Goal: Task Accomplishment & Management: Manage account settings

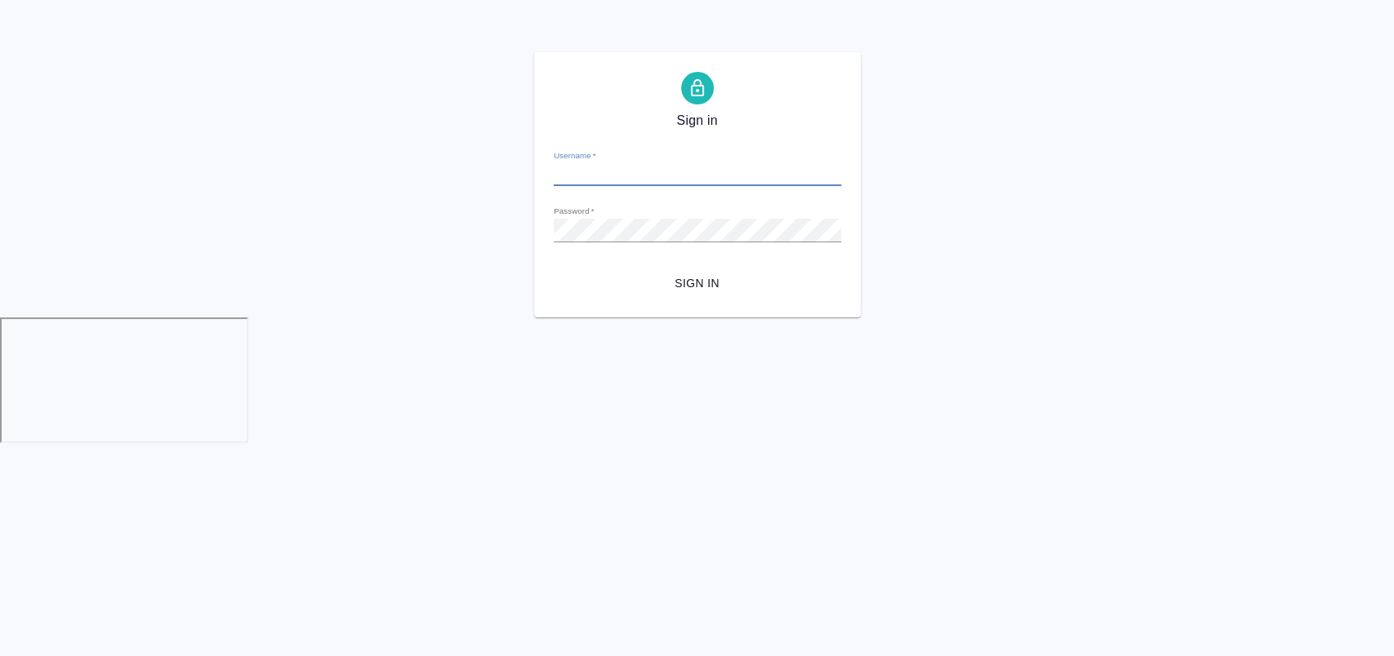
type input "y.lofitskaya@awatera.com"
click at [685, 290] on span "Sign in" at bounding box center [697, 283] width 261 height 20
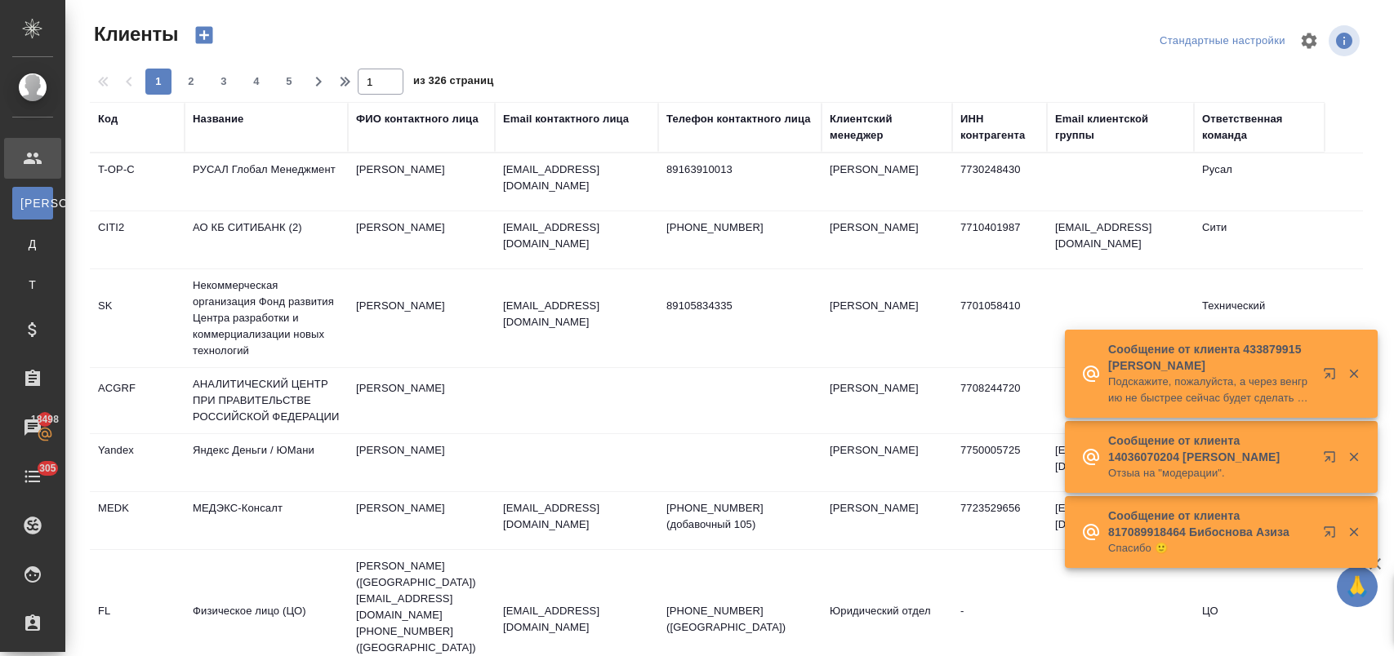
select select "RU"
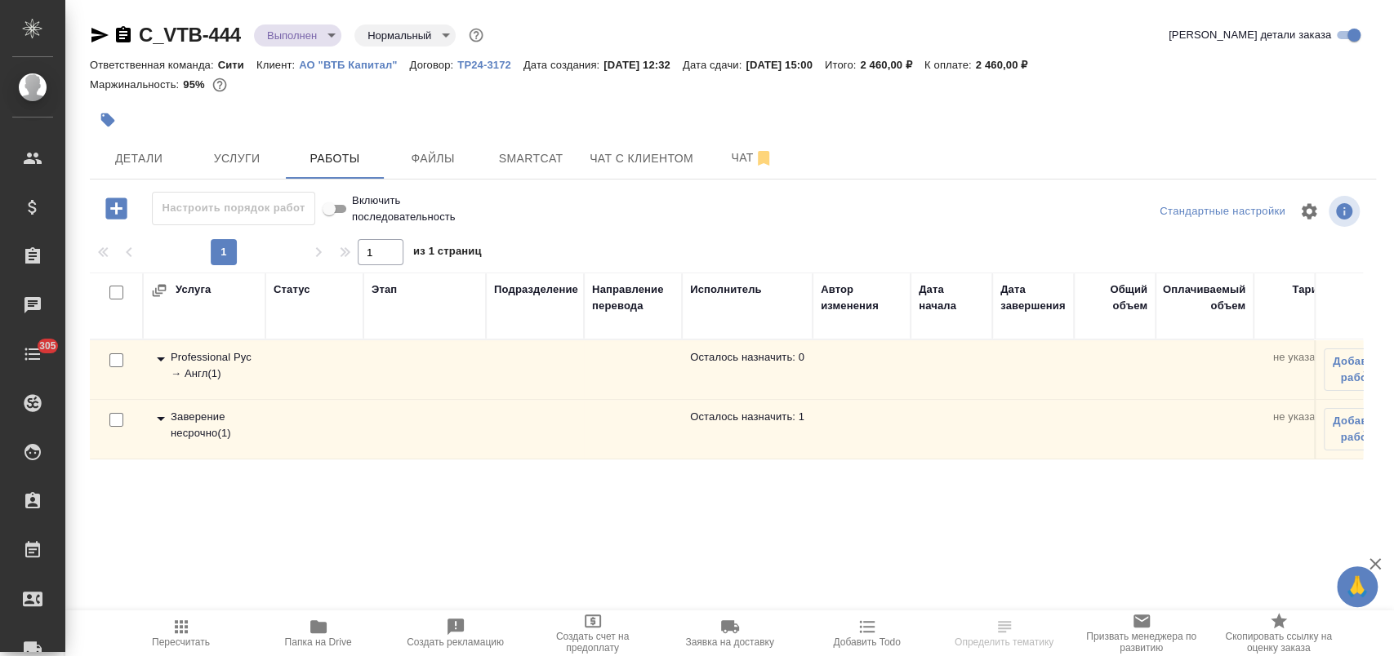
click at [320, 642] on span "Папка на Drive" at bounding box center [318, 642] width 67 height 11
click at [100, 125] on icon "button" at bounding box center [108, 120] width 16 height 16
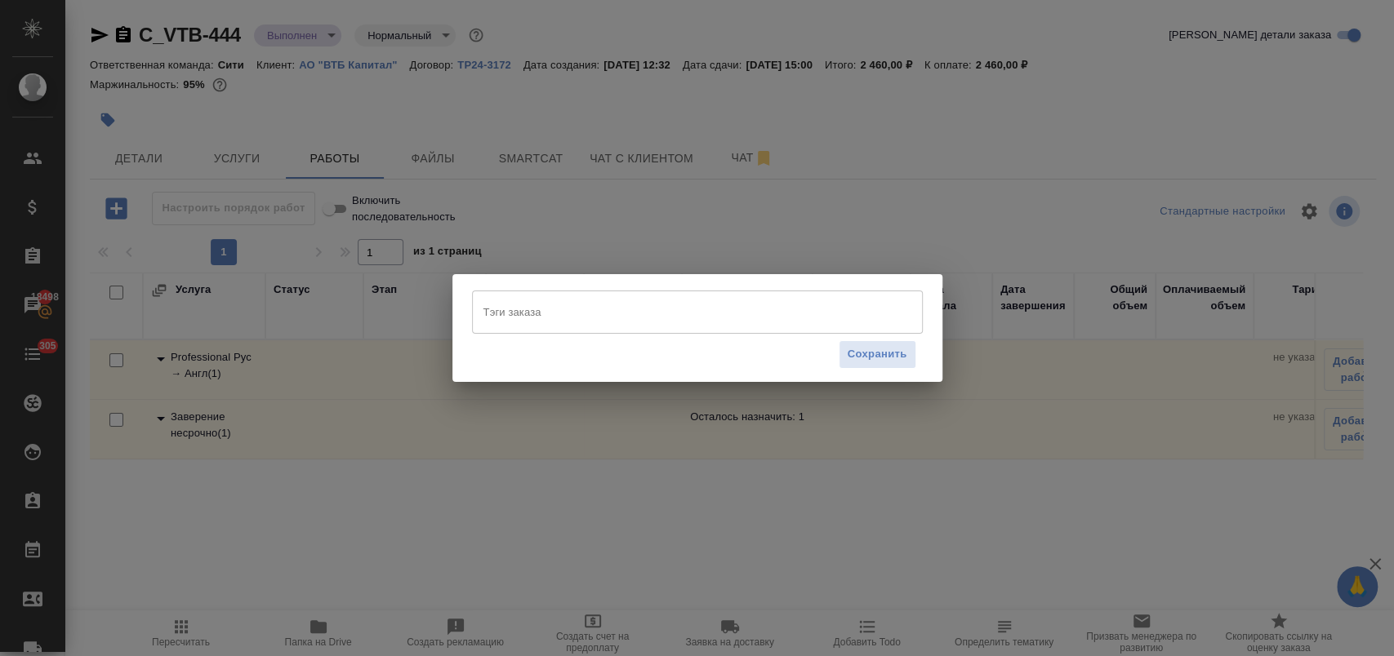
click at [560, 306] on input "Тэги заказа" at bounding box center [681, 312] width 405 height 28
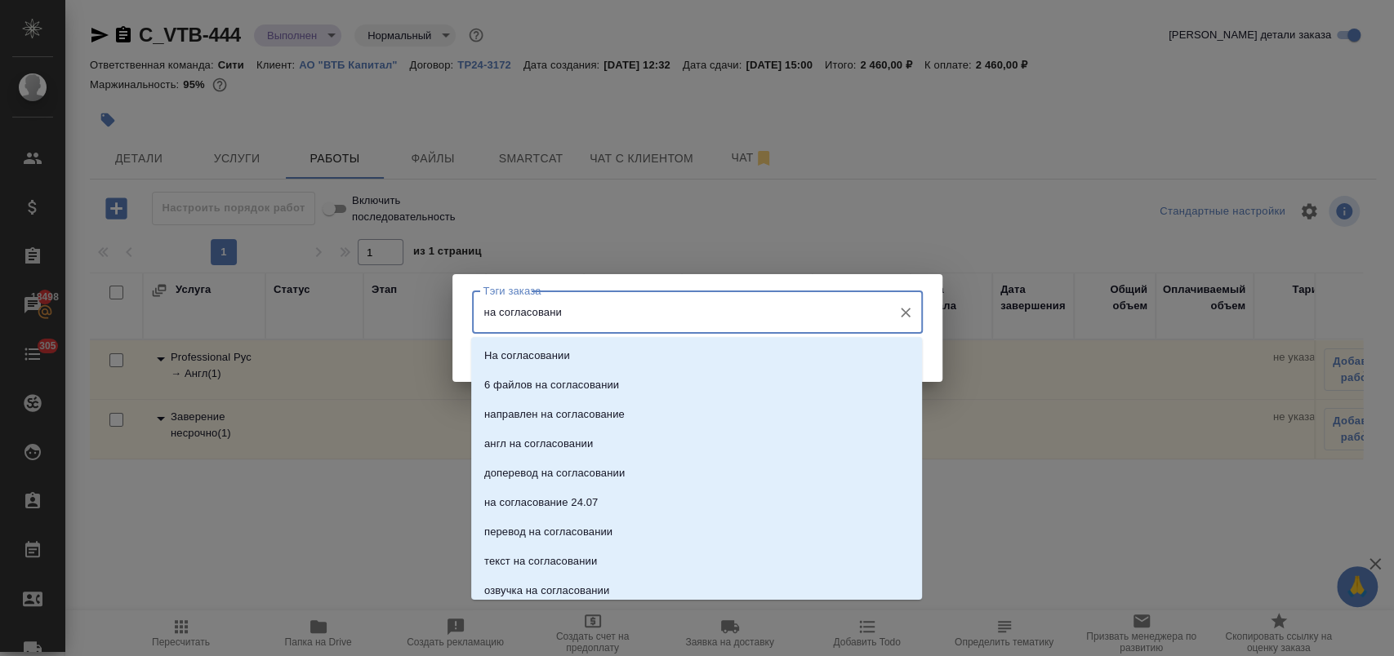
type input "на согласовании"
click at [553, 349] on p "На согласовании" at bounding box center [527, 356] width 86 height 16
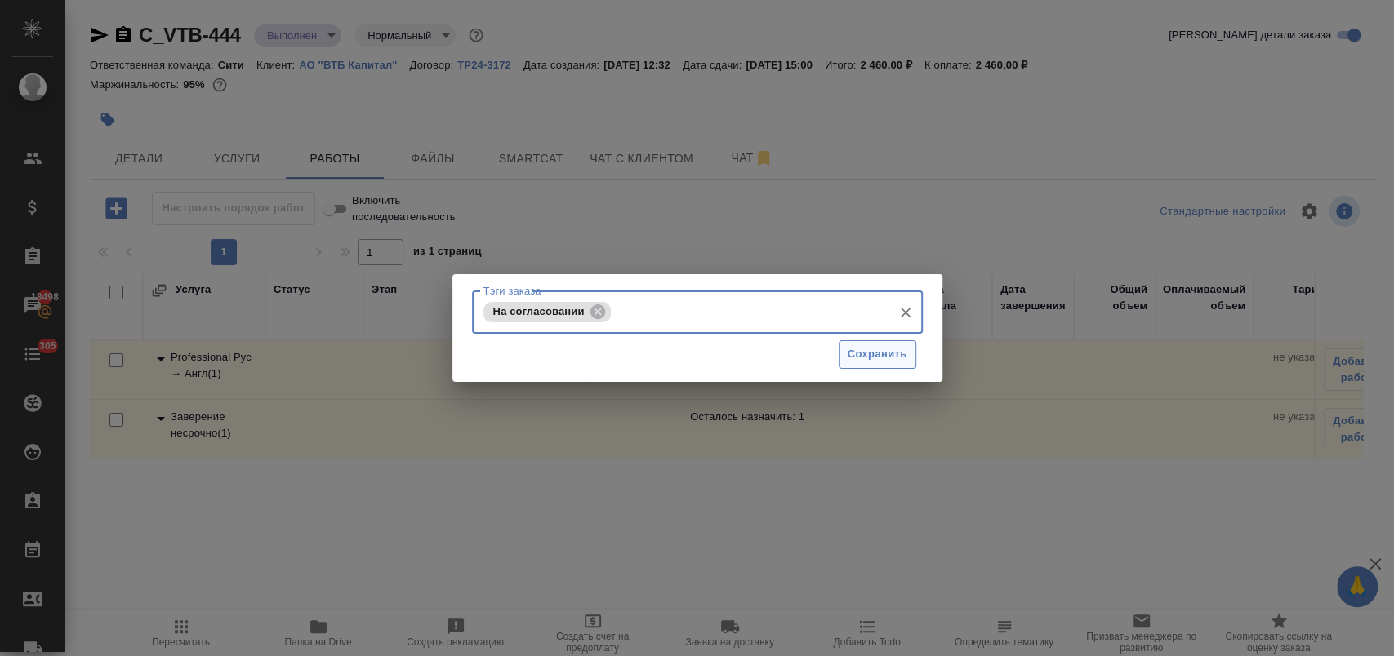
click at [906, 362] on button "Сохранить" at bounding box center [877, 354] width 78 height 29
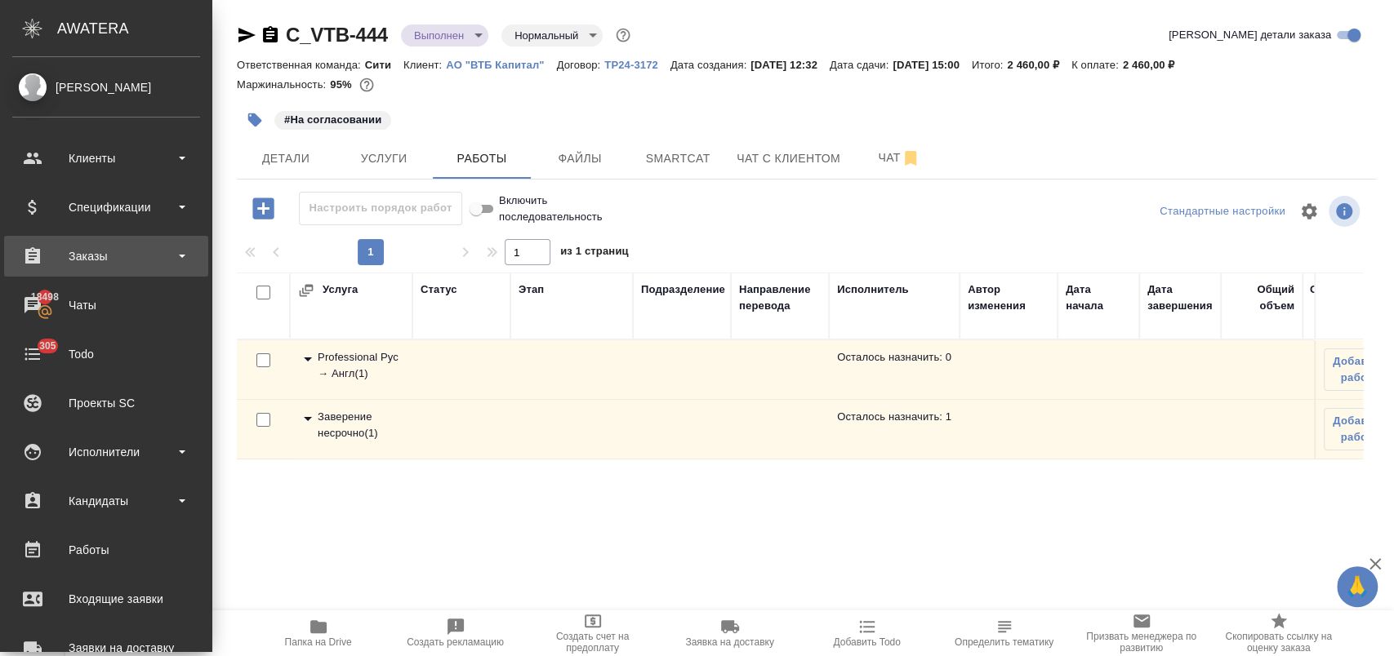
click at [100, 256] on div "Заказы" at bounding box center [106, 256] width 188 height 24
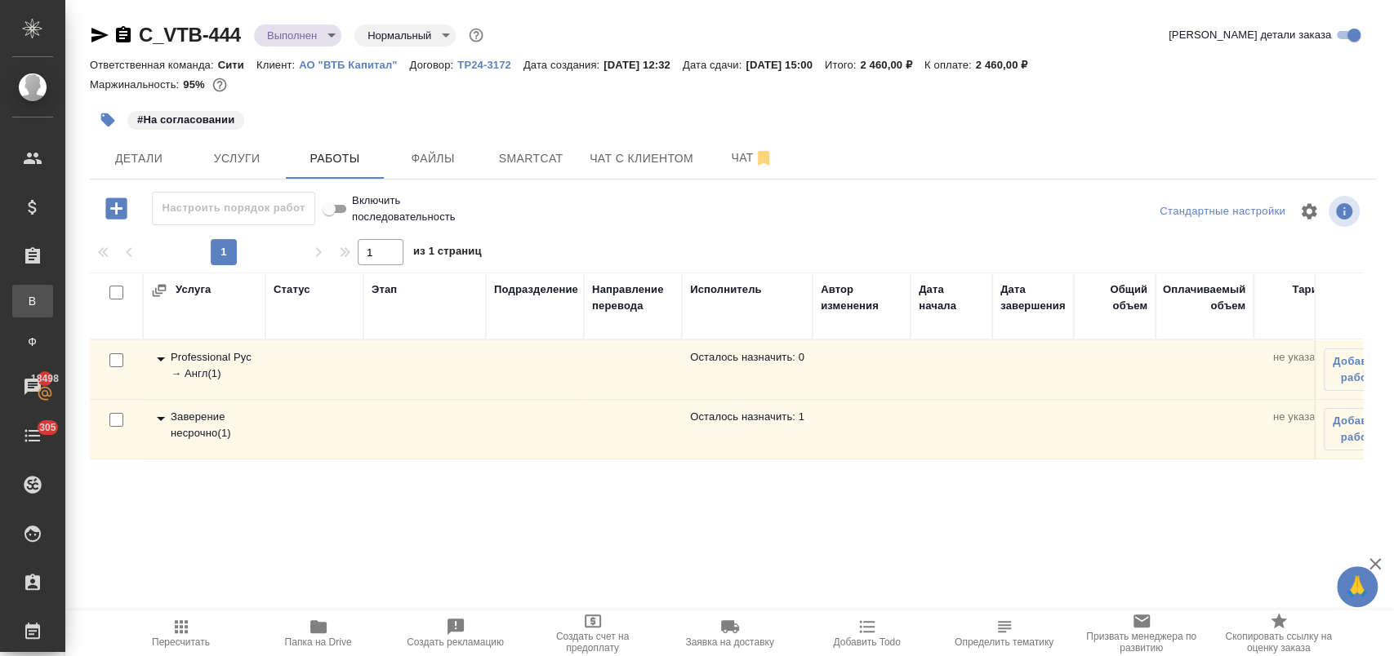
click at [24, 300] on div "Все заказы" at bounding box center [12, 301] width 24 height 16
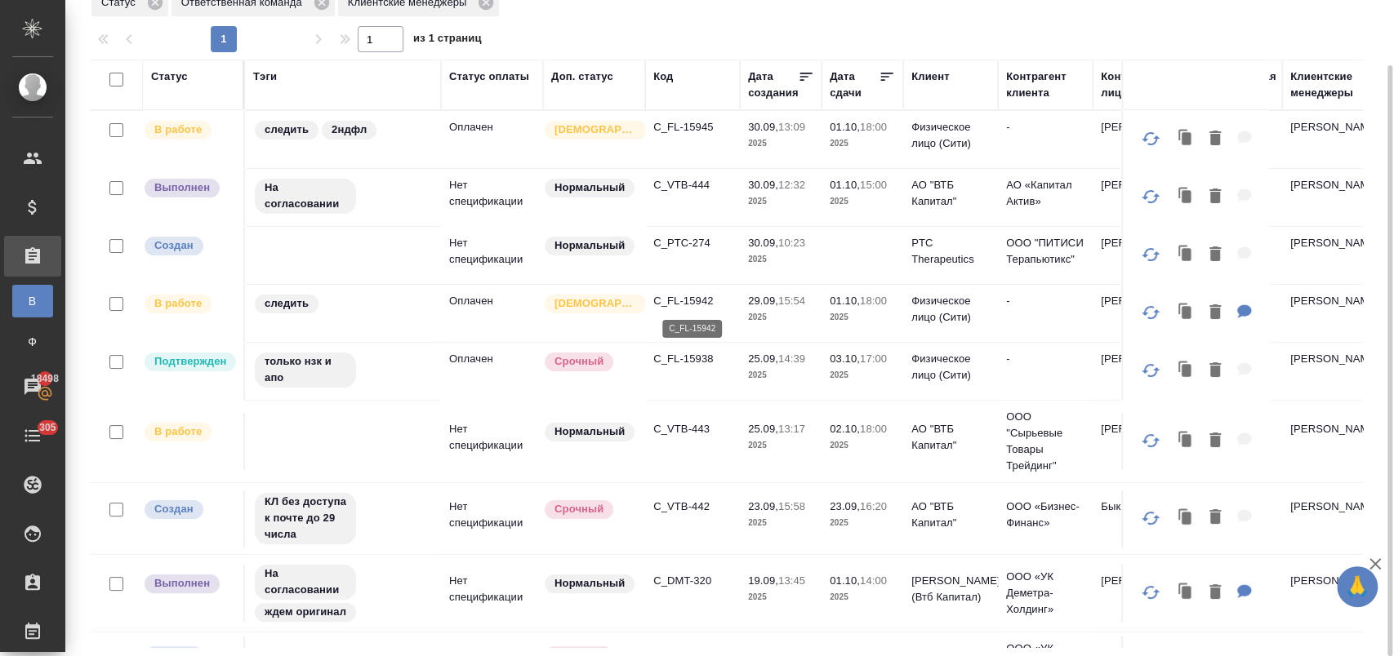
click at [693, 296] on p "C_FL-15942" at bounding box center [692, 301] width 78 height 16
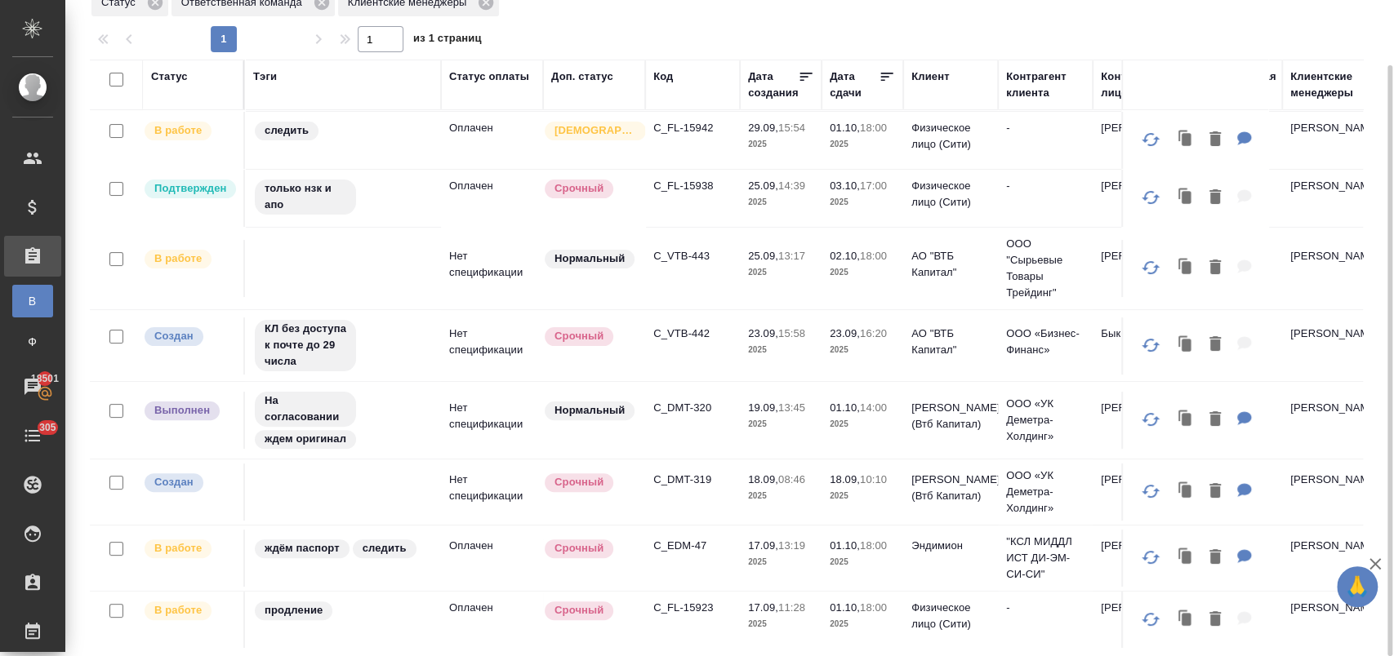
scroll to position [181, 0]
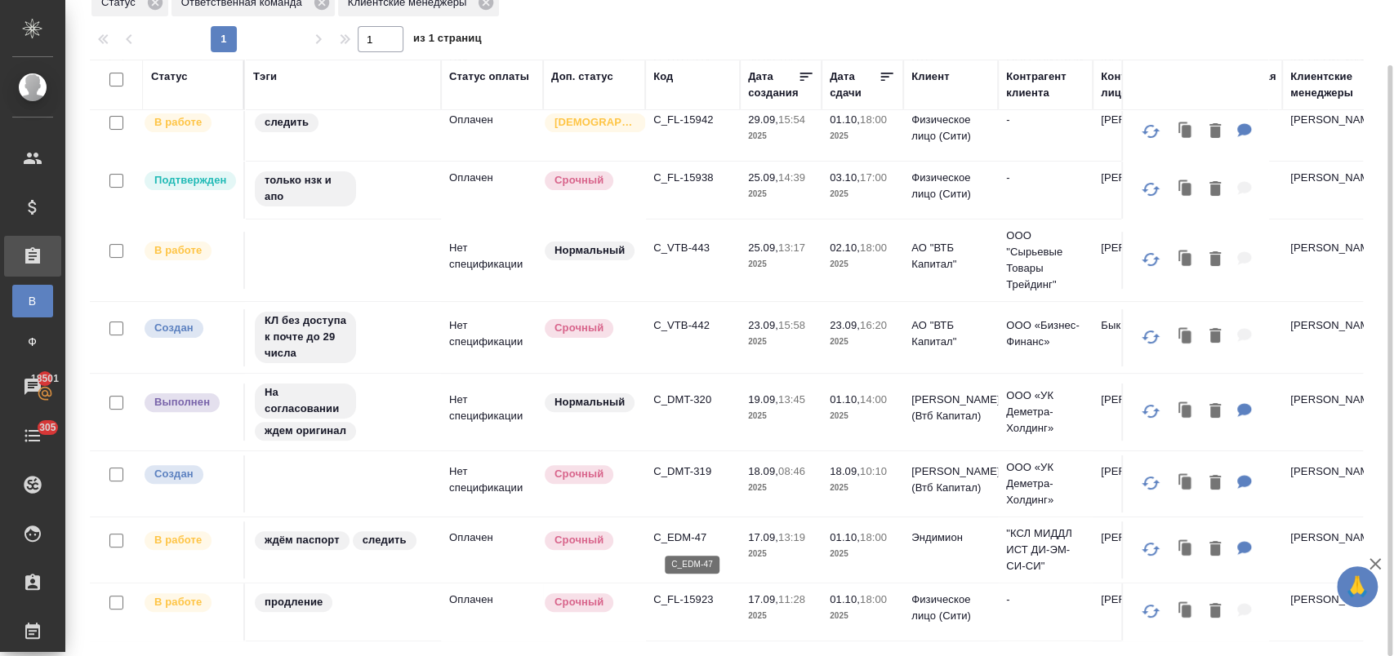
click at [679, 537] on p "C_EDM-47" at bounding box center [692, 538] width 78 height 16
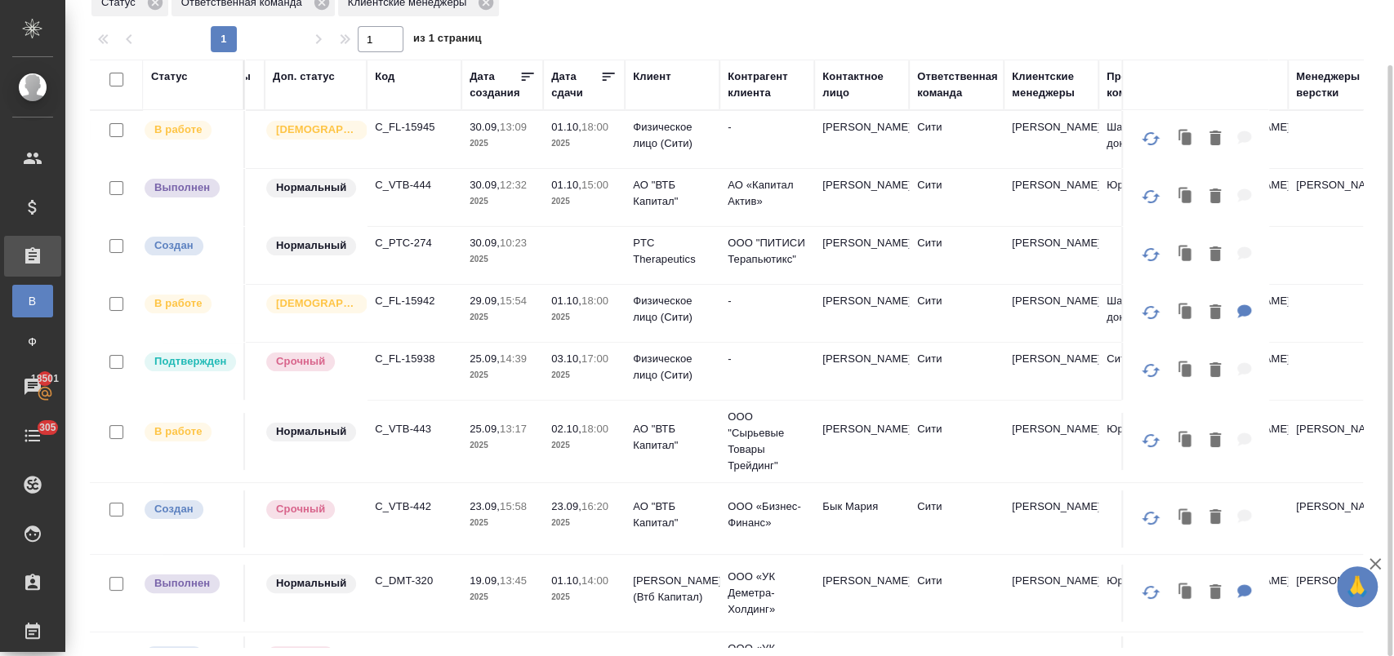
scroll to position [0, 0]
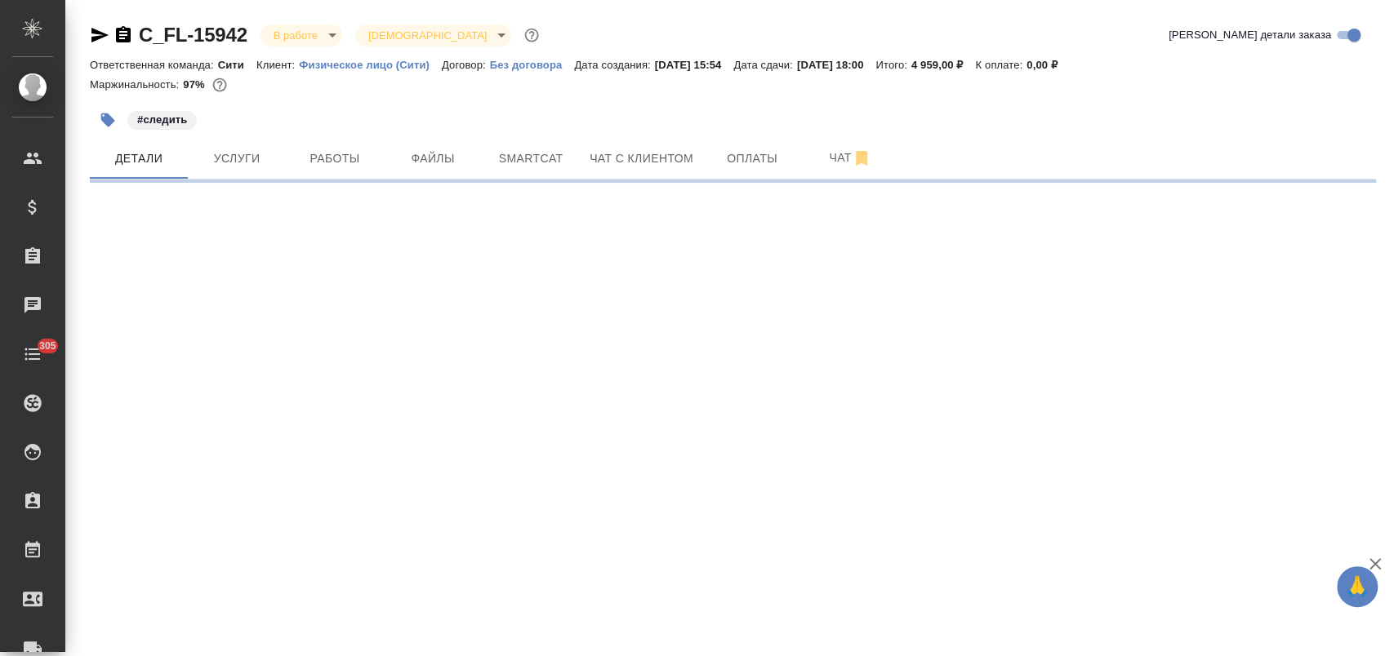
select select "RU"
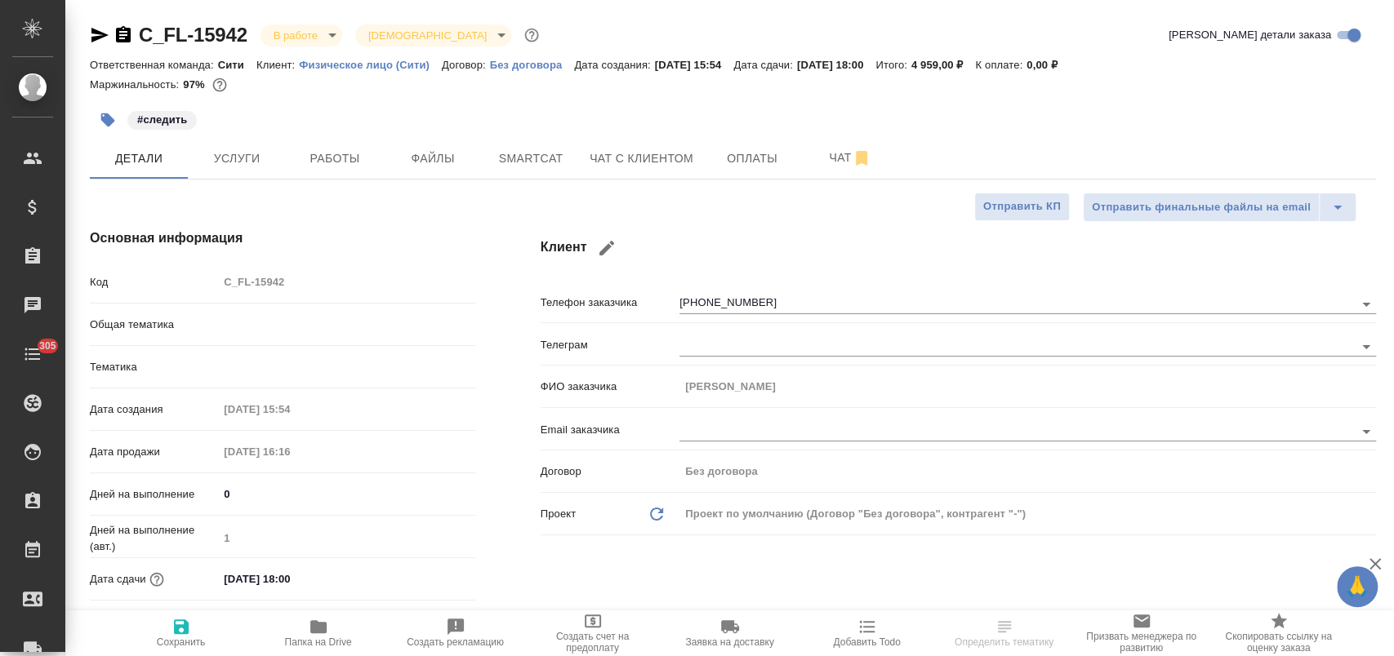
type textarea "x"
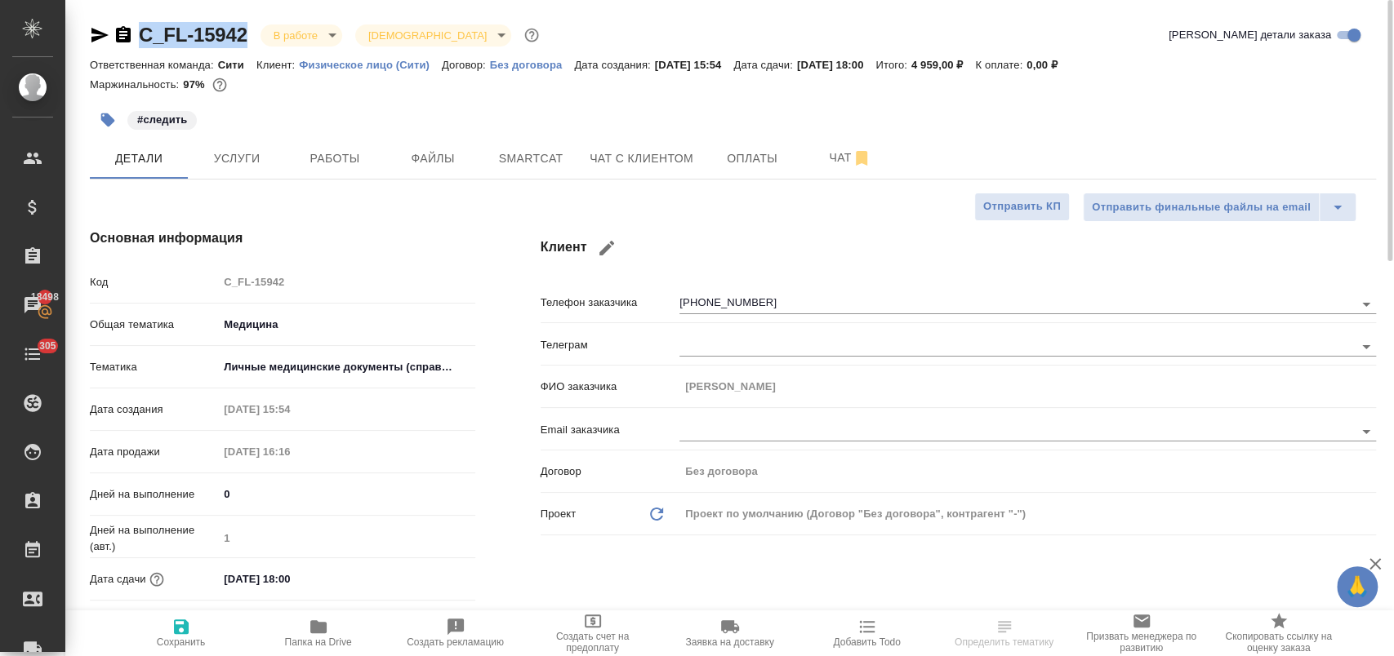
drag, startPoint x: 256, startPoint y: 35, endPoint x: 139, endPoint y: 26, distance: 117.9
click at [139, 26] on div "C_FL-15942 В работе inProgress Святая троица holyTrinity" at bounding box center [316, 35] width 452 height 26
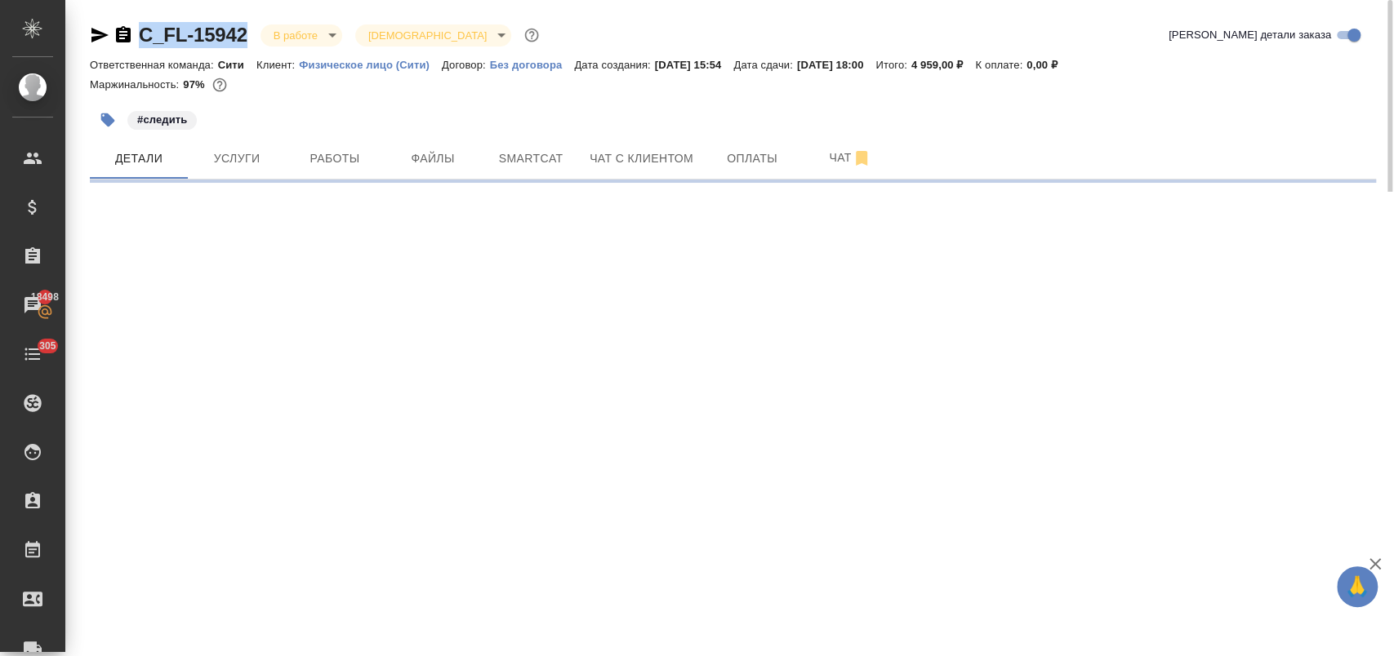
copy link "C_FL-15942"
select select "RU"
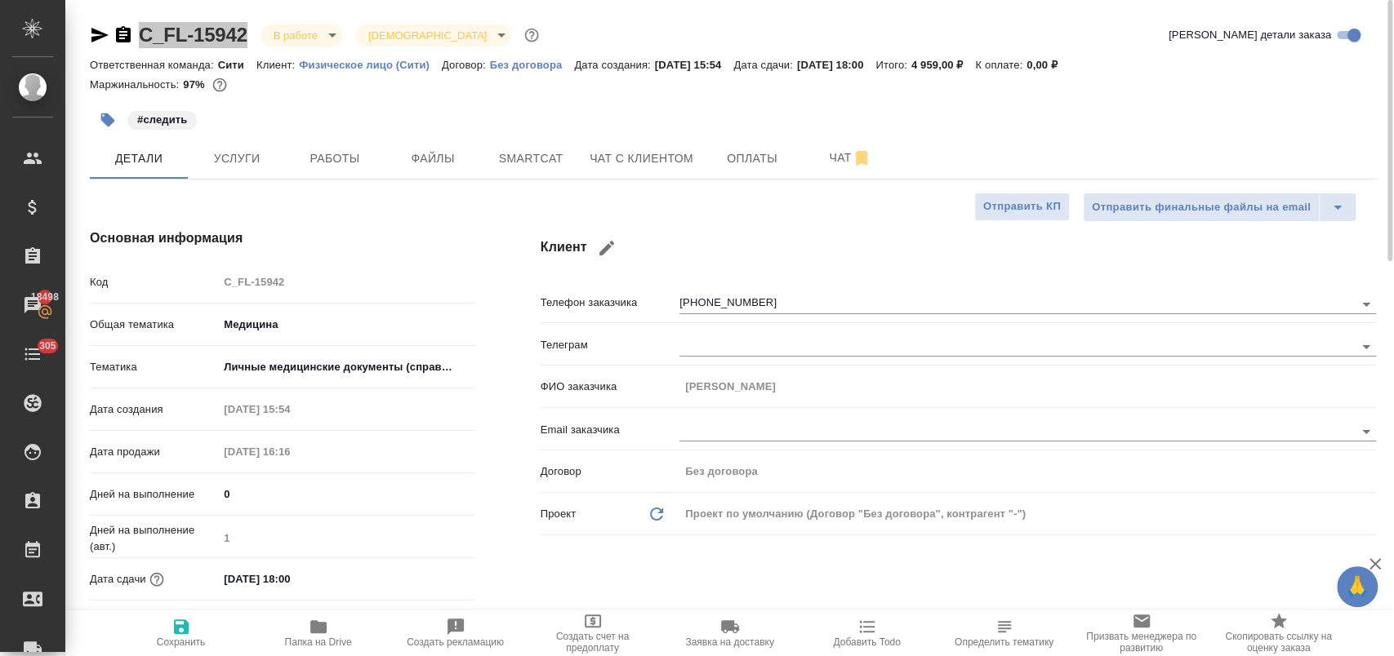
type textarea "x"
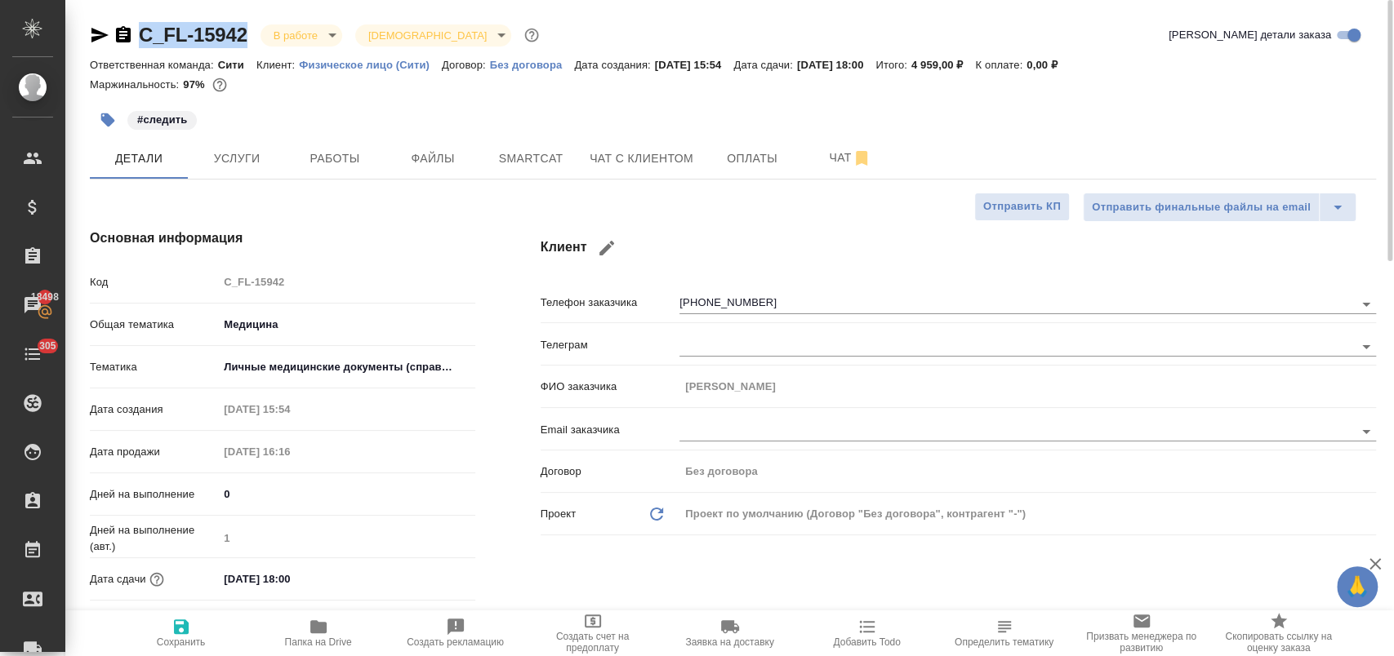
scroll to position [544, 0]
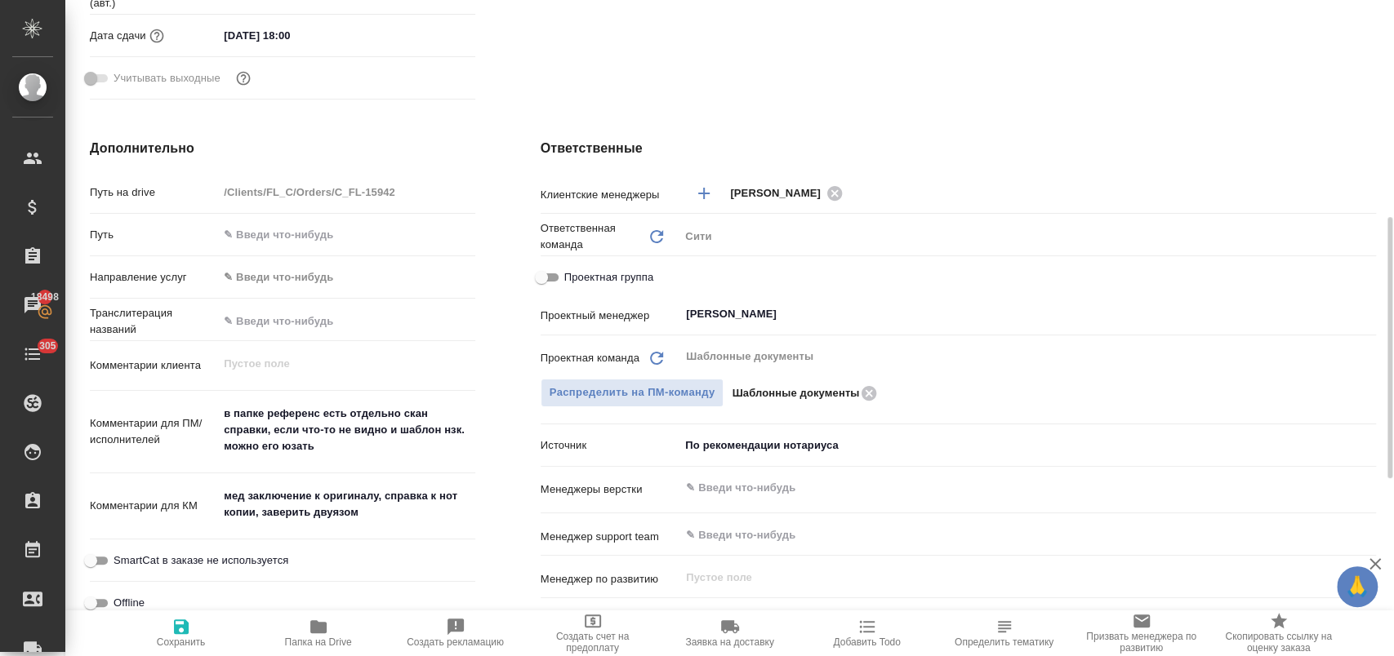
type textarea "x"
drag, startPoint x: 376, startPoint y: 521, endPoint x: 217, endPoint y: 491, distance: 161.9
click at [218, 492] on div "мед заключение к оригиналу, справка к нот копии, заверить двуязом x" at bounding box center [346, 507] width 256 height 54
type textarea "x"
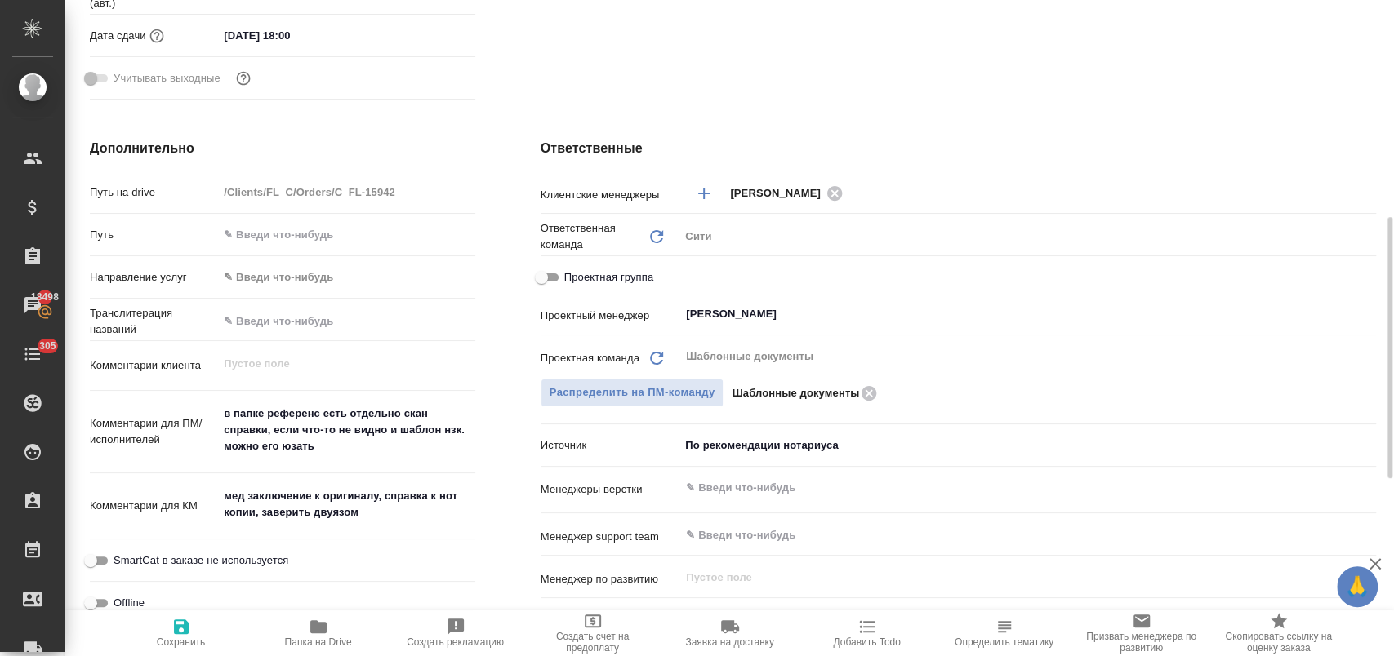
type textarea "x"
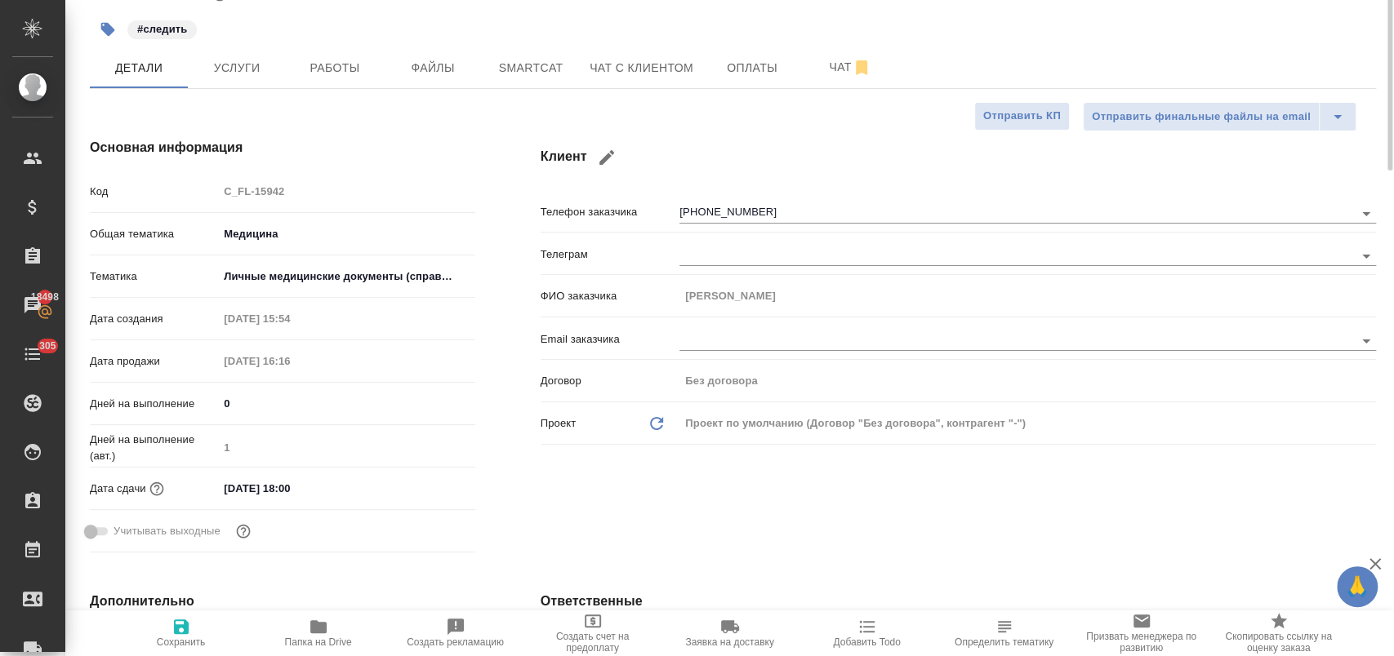
scroll to position [0, 0]
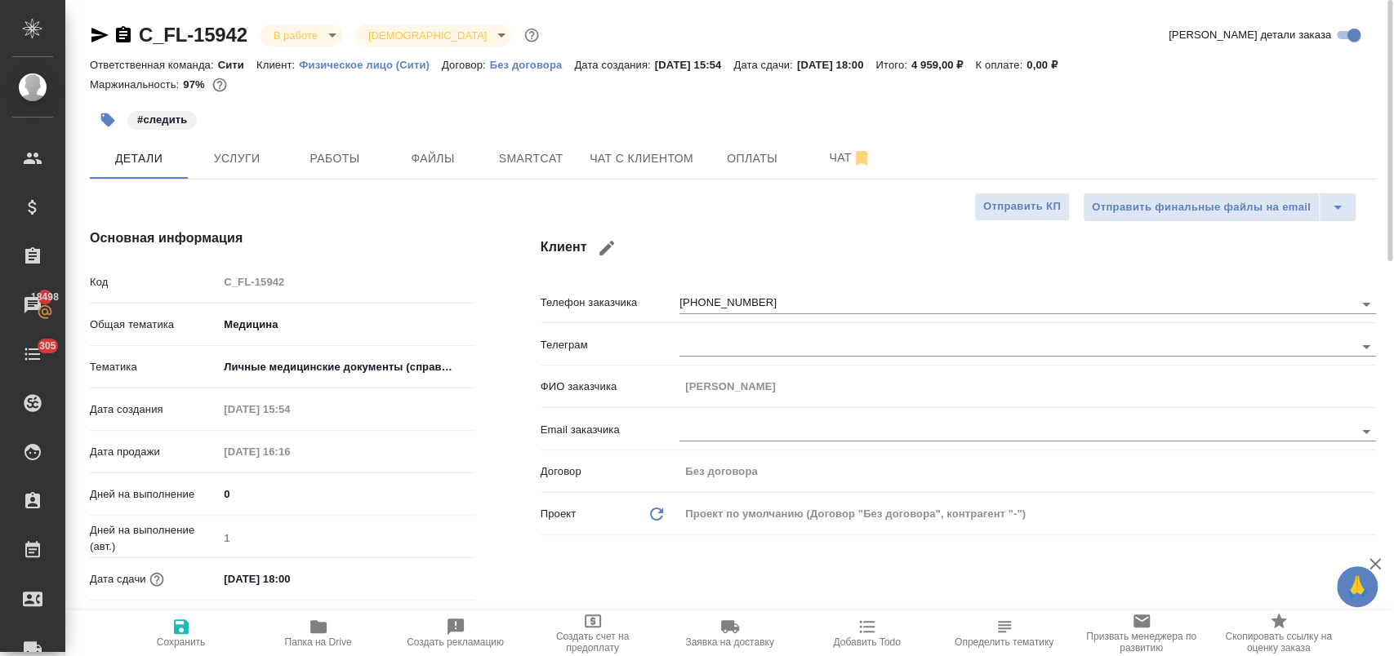
type textarea "x"
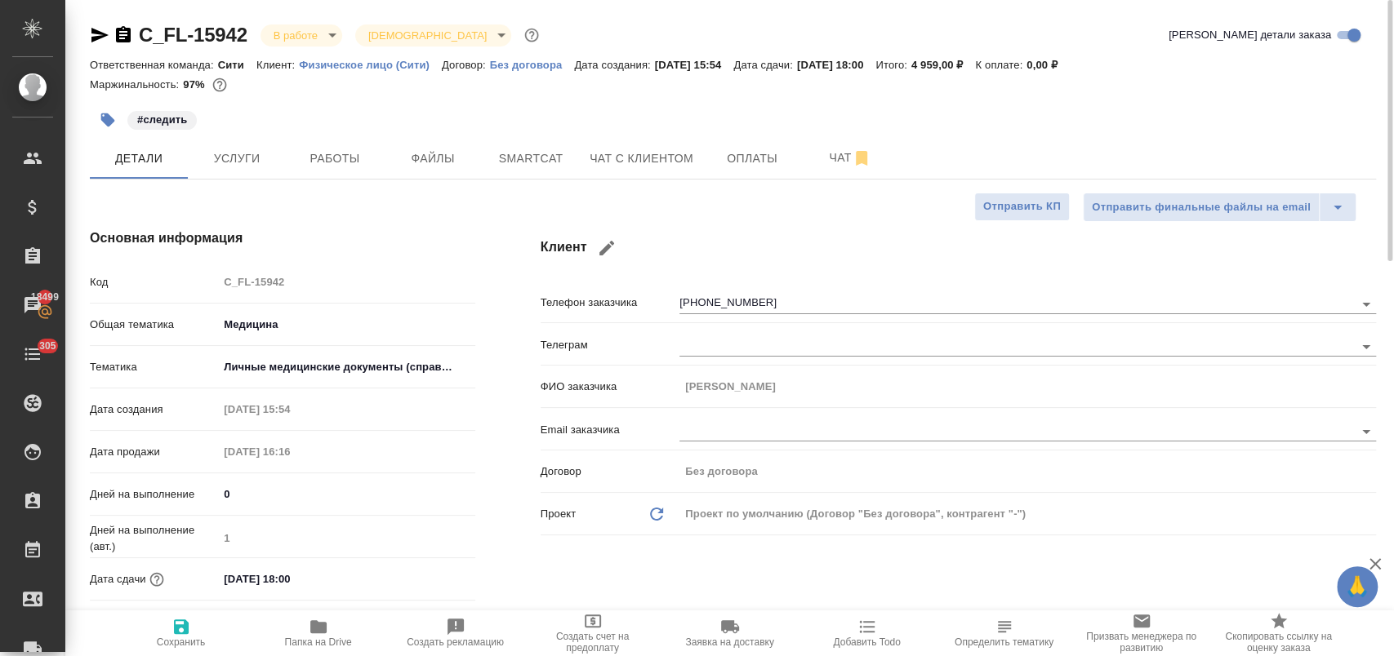
type textarea "x"
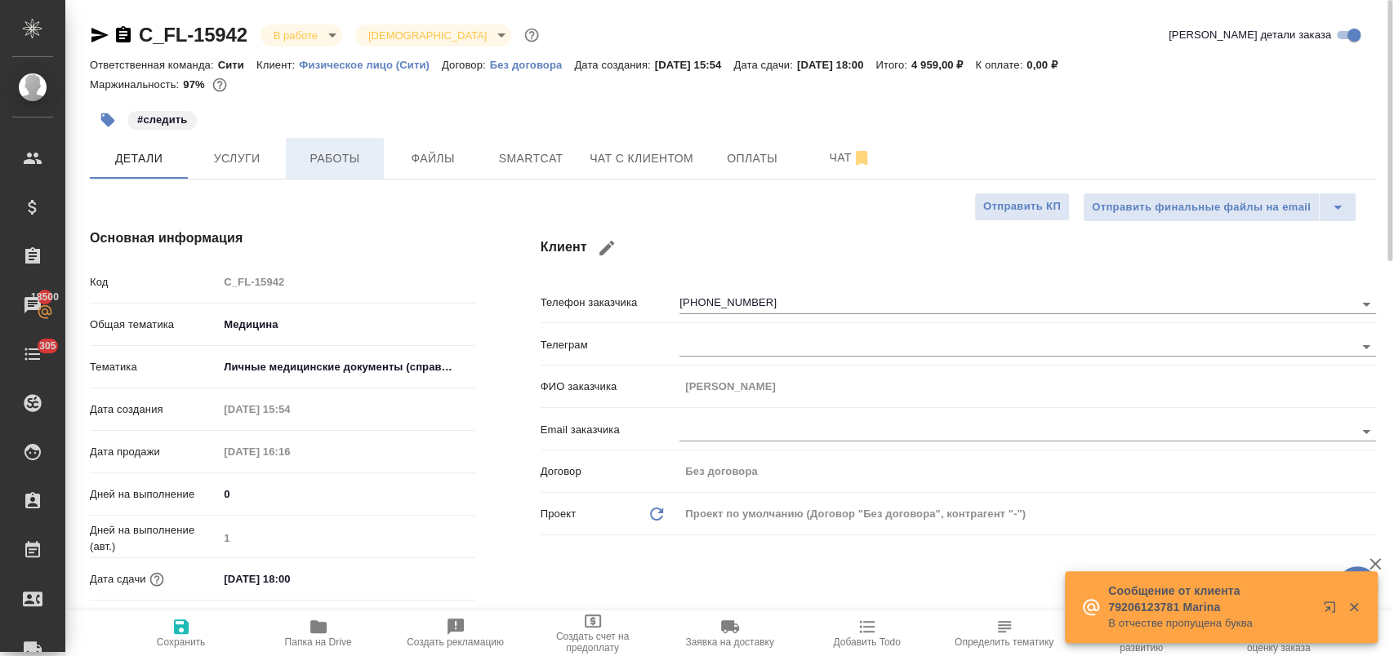
type textarea "x"
click at [321, 168] on span "Работы" at bounding box center [335, 159] width 78 height 20
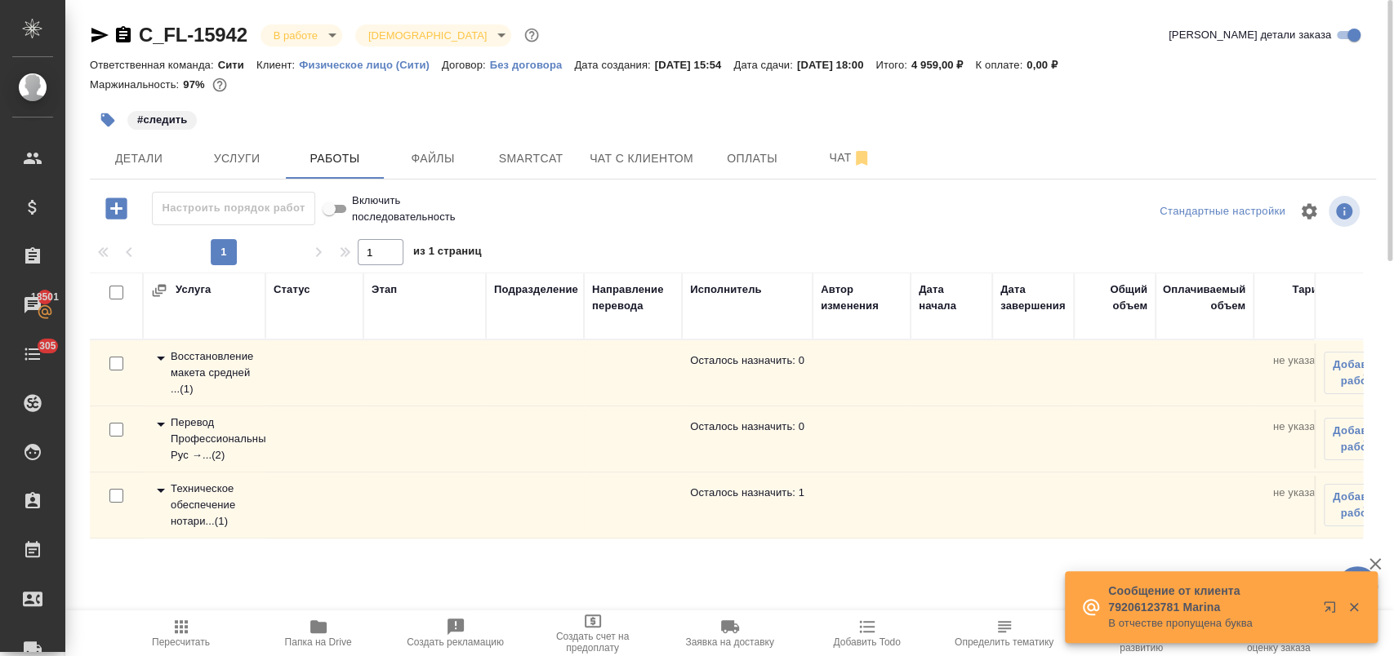
click at [158, 491] on icon at bounding box center [161, 491] width 20 height 20
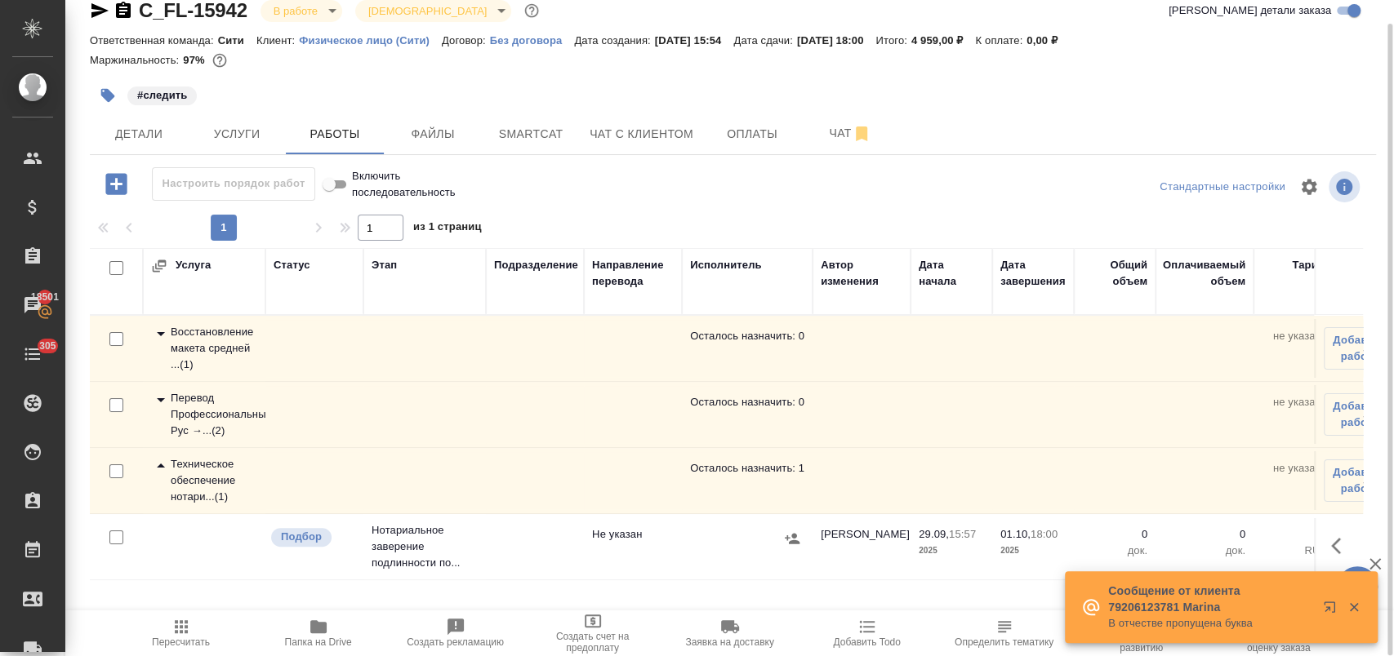
click at [1337, 534] on button "button" at bounding box center [1340, 546] width 39 height 39
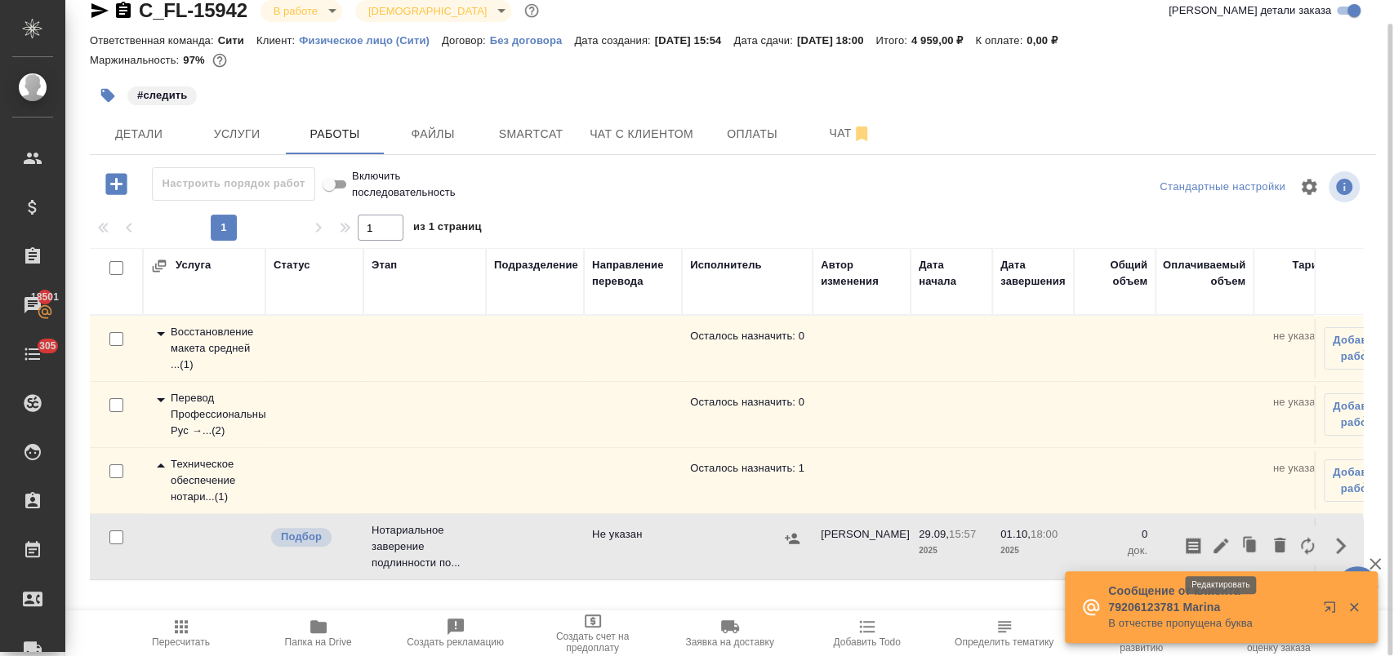
click at [1216, 550] on icon "button" at bounding box center [1220, 546] width 15 height 15
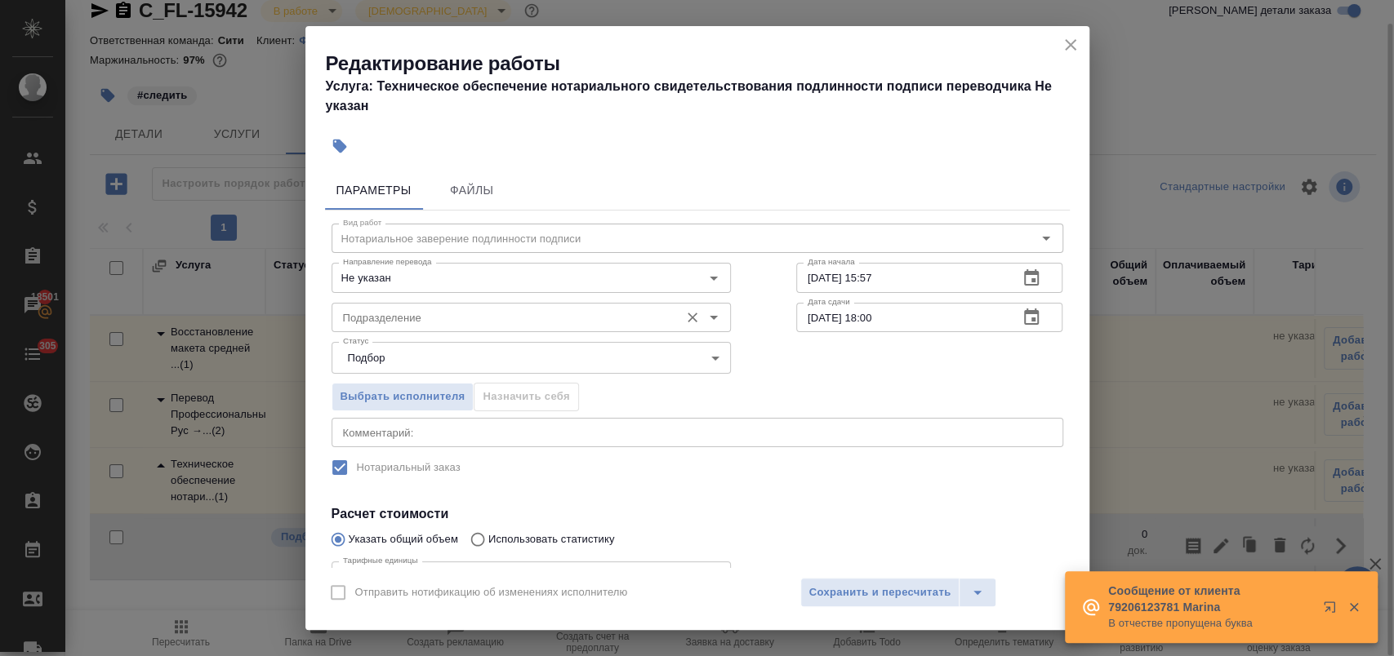
click at [473, 322] on input "Подразделение" at bounding box center [503, 318] width 335 height 20
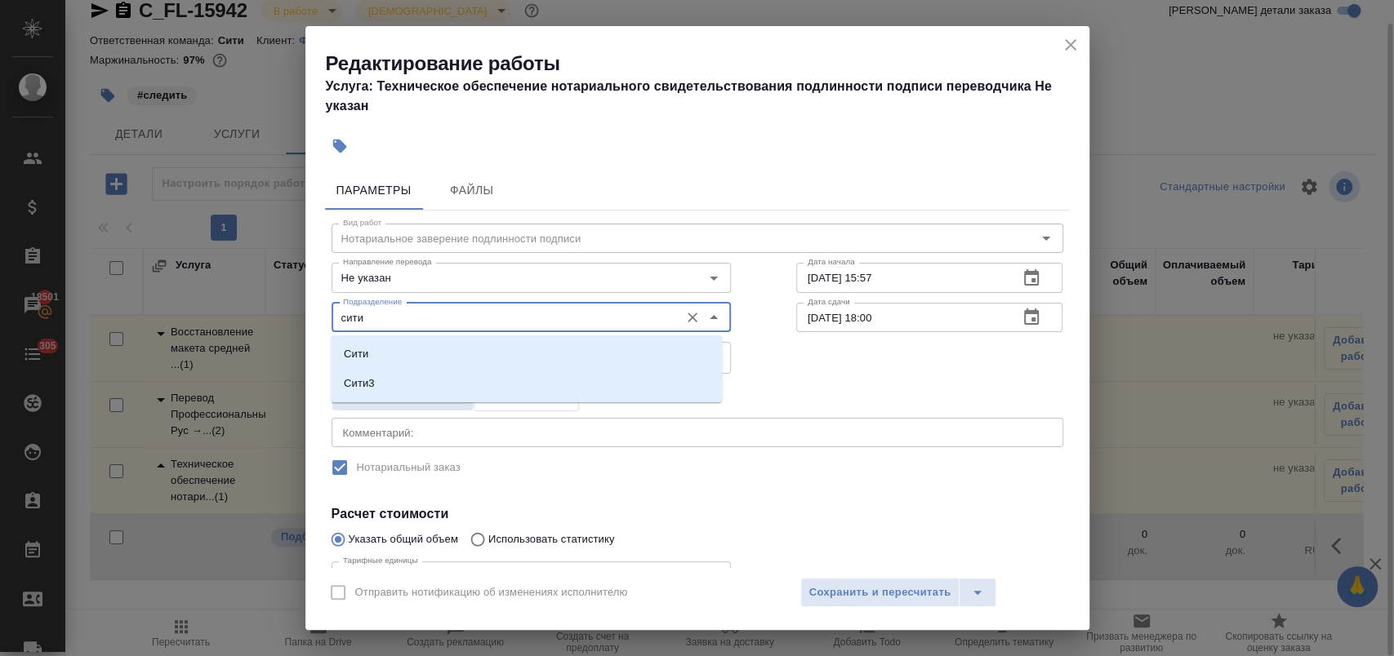
click at [425, 349] on li "Сити" at bounding box center [526, 354] width 391 height 29
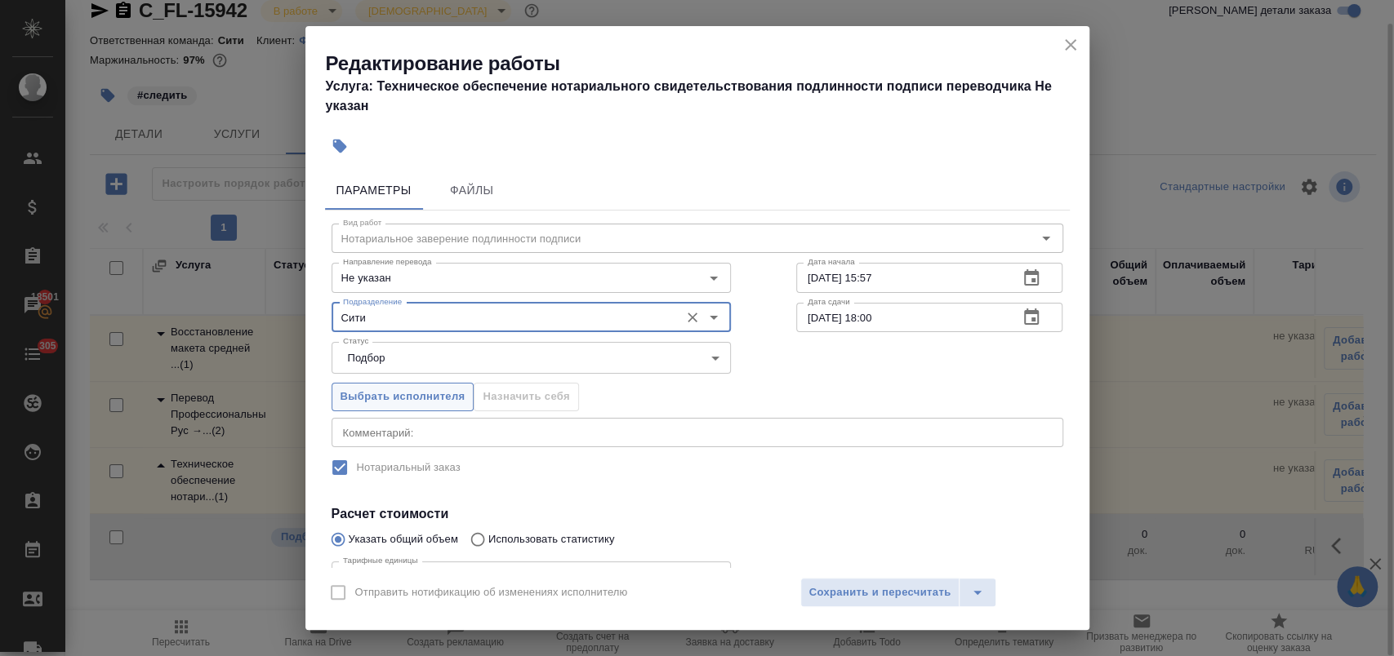
scroll to position [166, 0]
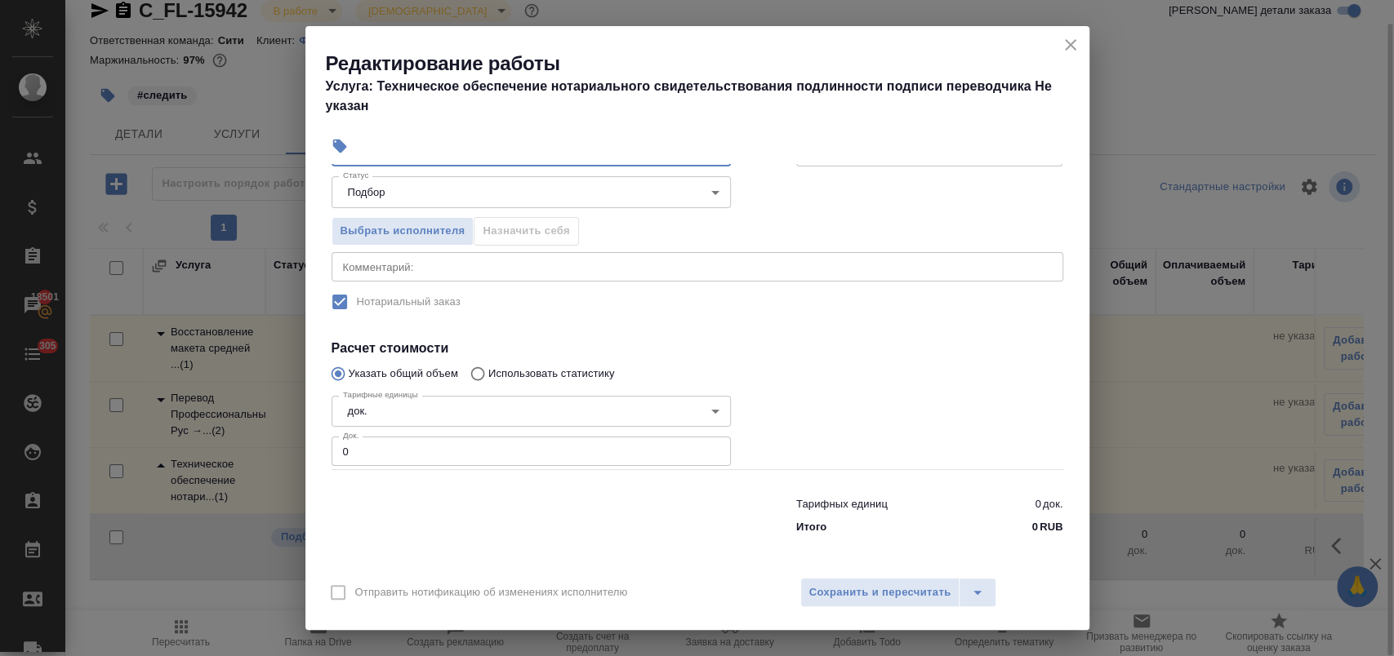
type input "Сити"
drag, startPoint x: 324, startPoint y: 451, endPoint x: 291, endPoint y: 452, distance: 33.5
click at [291, 452] on div "Редактирование работы Услуга: Техническое обеспечение нотариального свидетельст…" at bounding box center [697, 328] width 1394 height 656
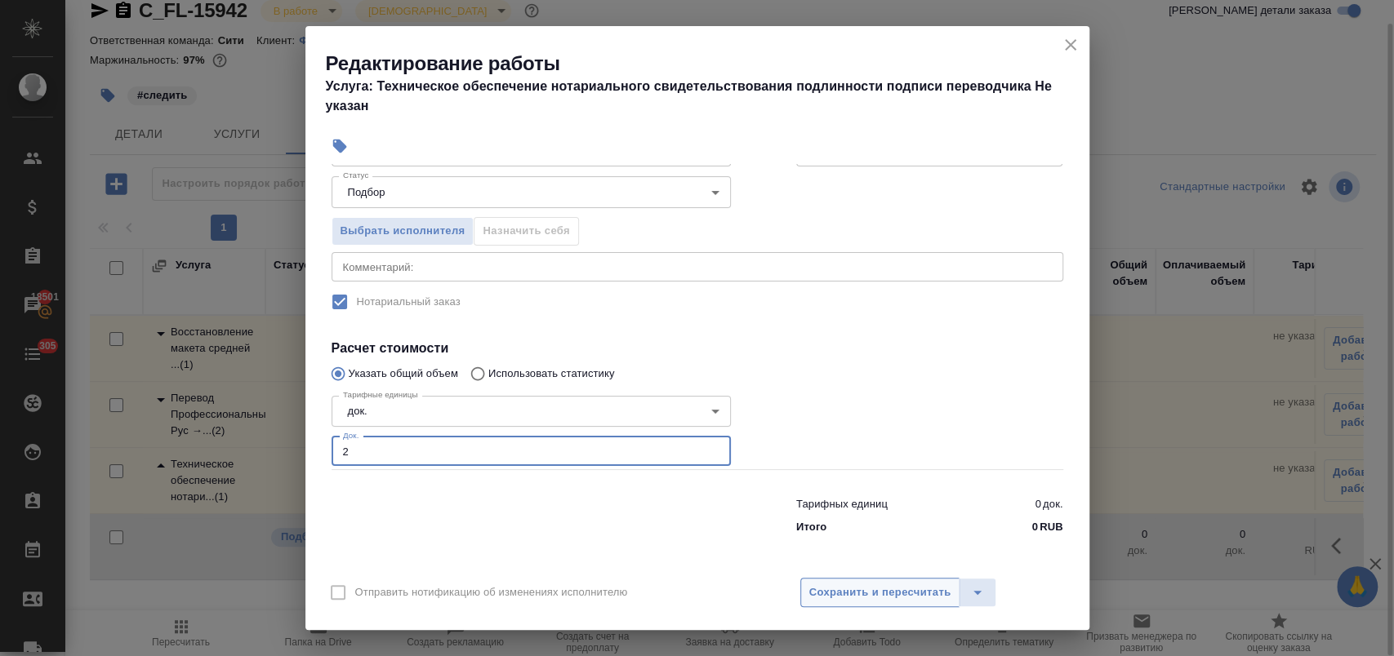
type input "2"
click at [882, 593] on span "Сохранить и пересчитать" at bounding box center [880, 593] width 142 height 19
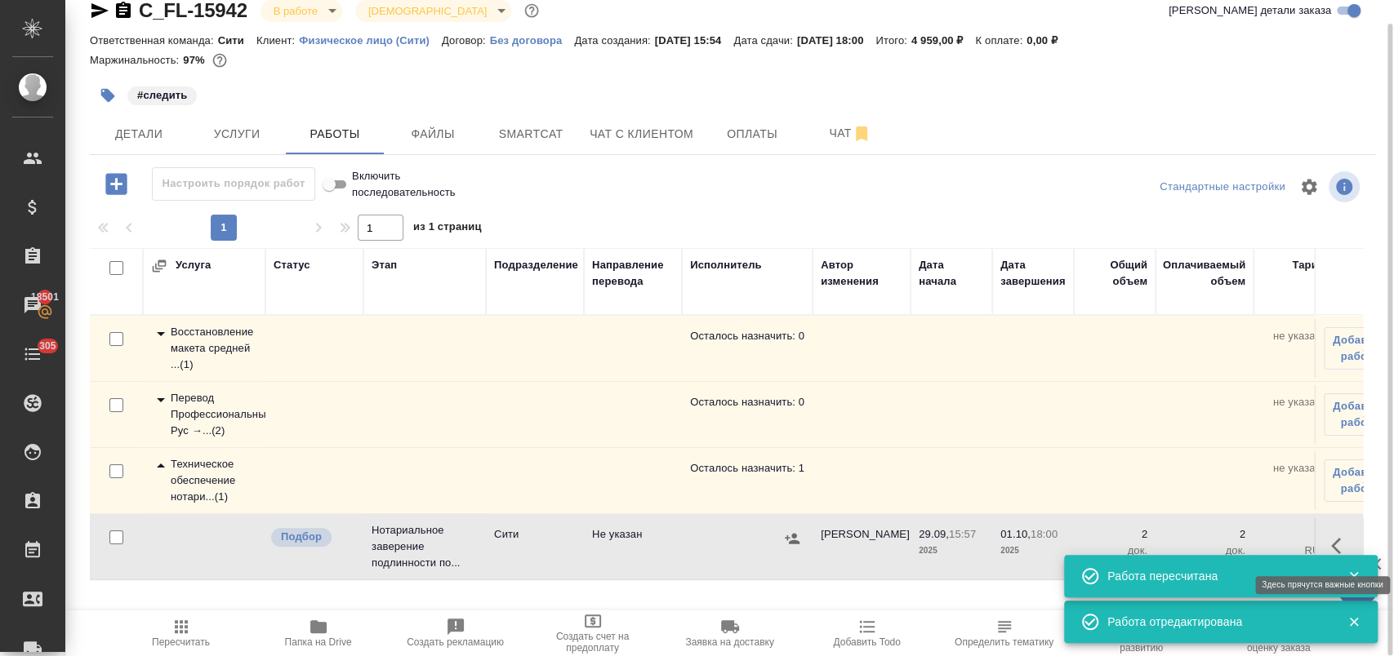
click at [1331, 544] on icon "button" at bounding box center [1336, 546] width 10 height 16
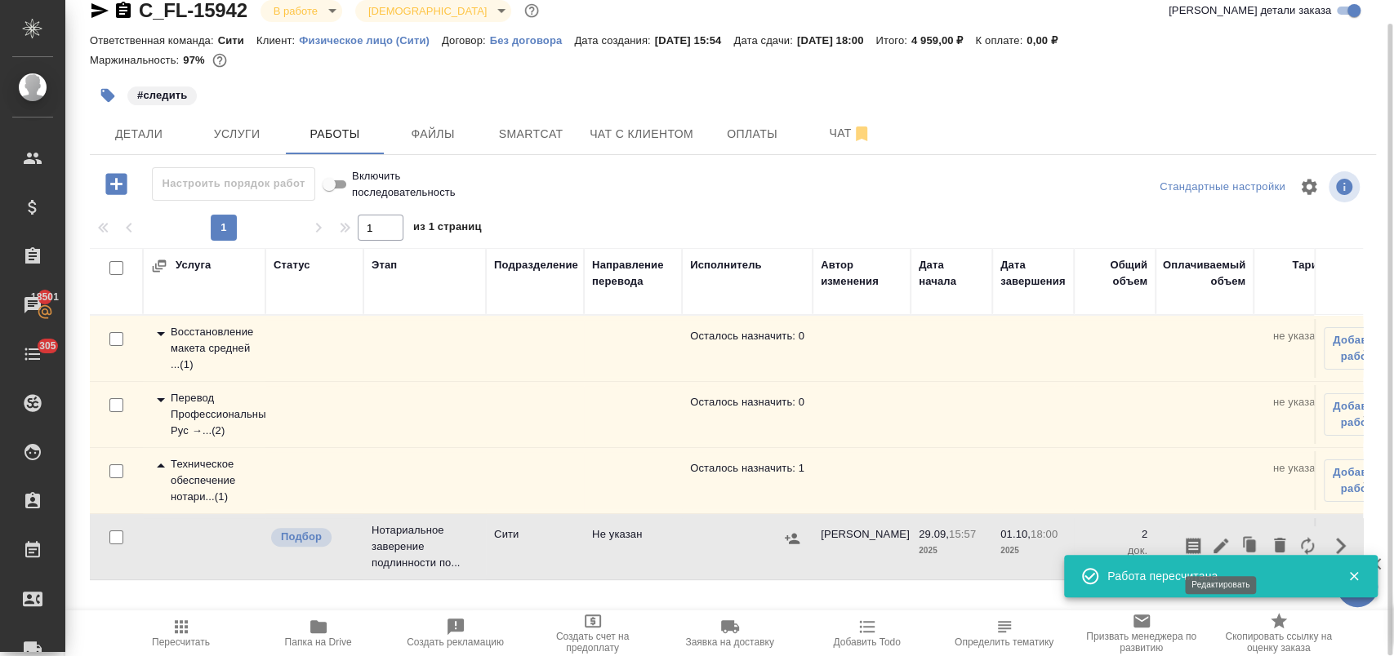
click at [1219, 536] on icon "button" at bounding box center [1221, 546] width 20 height 20
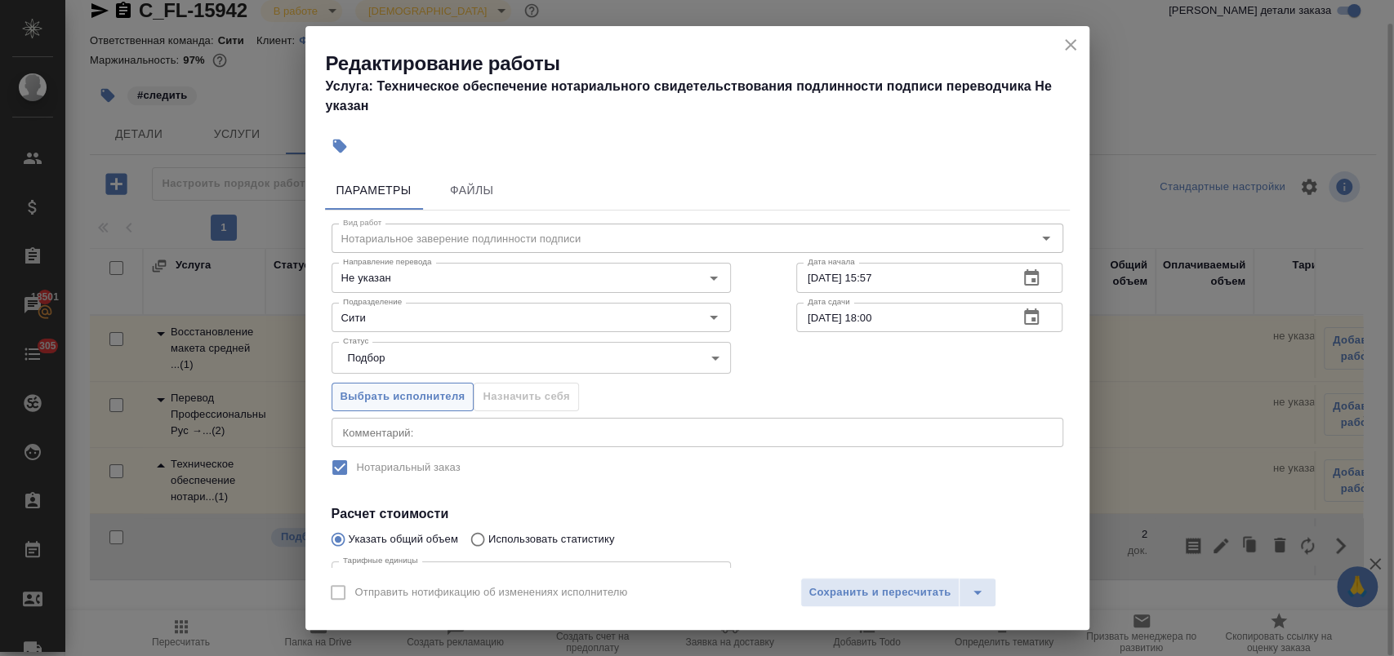
click at [435, 392] on span "Выбрать исполнителя" at bounding box center [402, 397] width 125 height 19
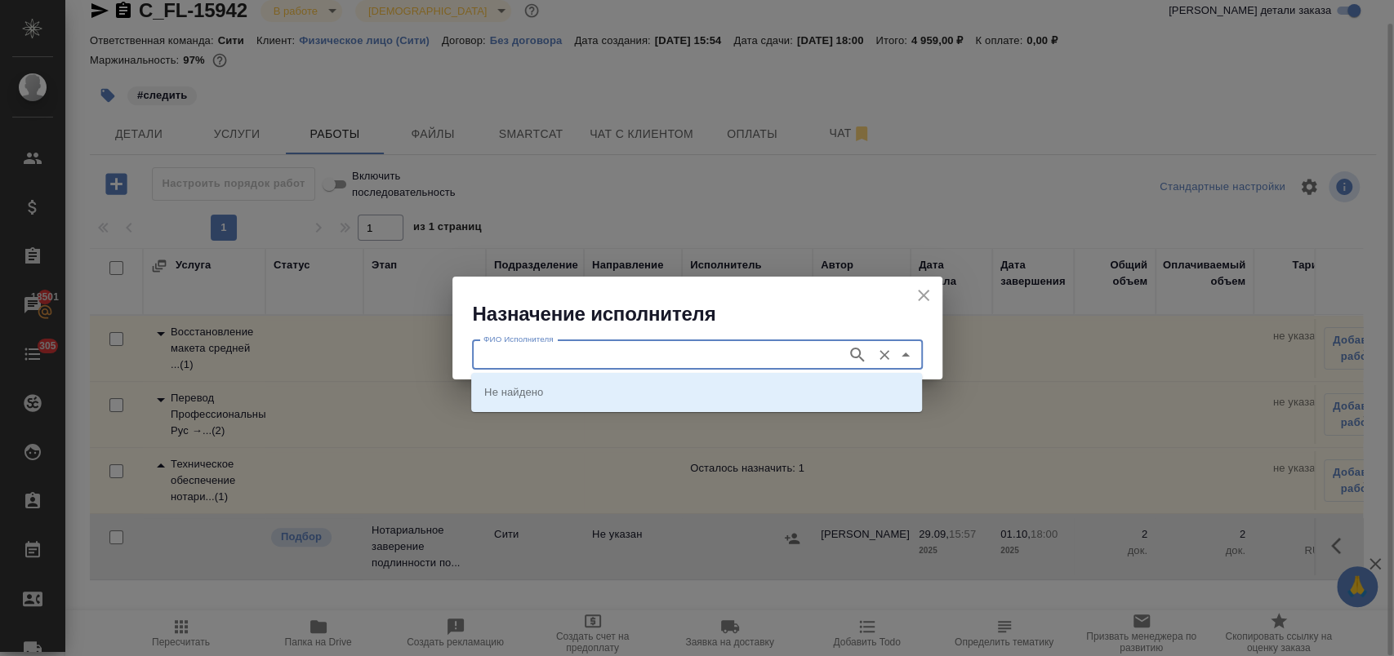
click at [593, 345] on input "ФИО Исполнителя" at bounding box center [658, 355] width 362 height 20
type input "шишенков"
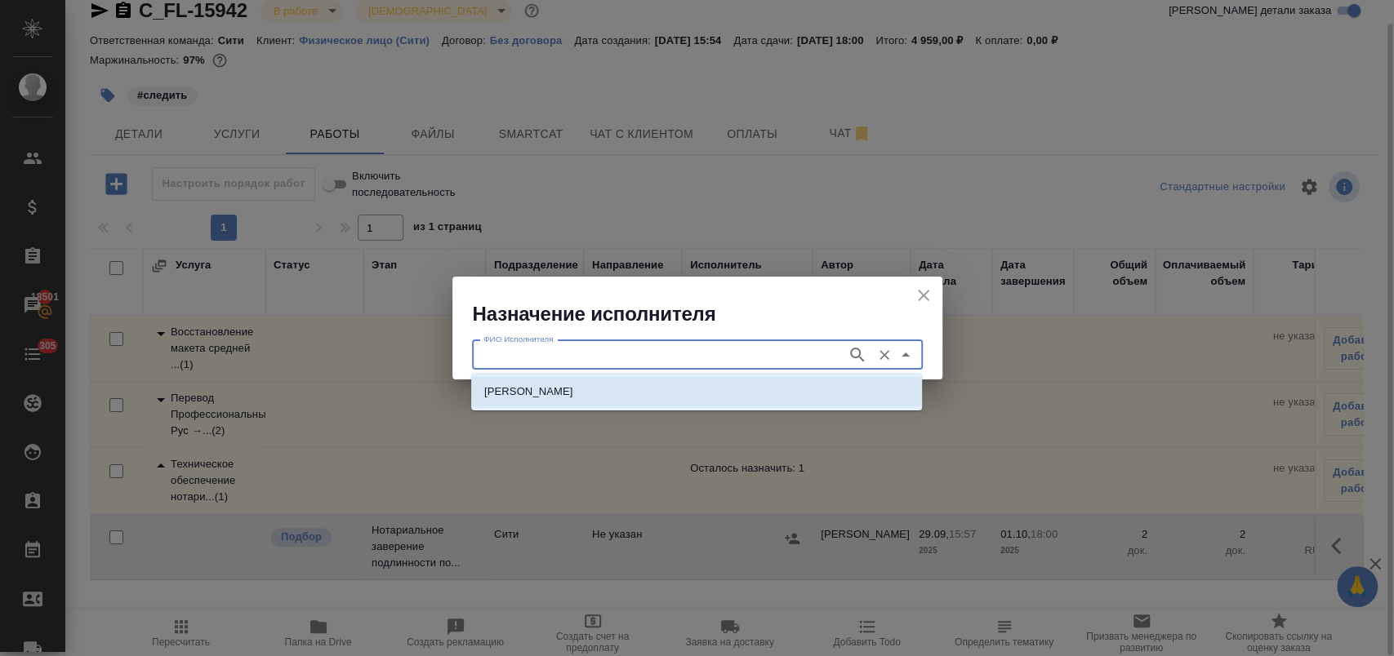
click at [601, 402] on li "НОТАРИУС Шишенков Леонид Васильевич" at bounding box center [696, 391] width 451 height 29
type input "НОТАРИУС Шишенков Леонид Васильевич"
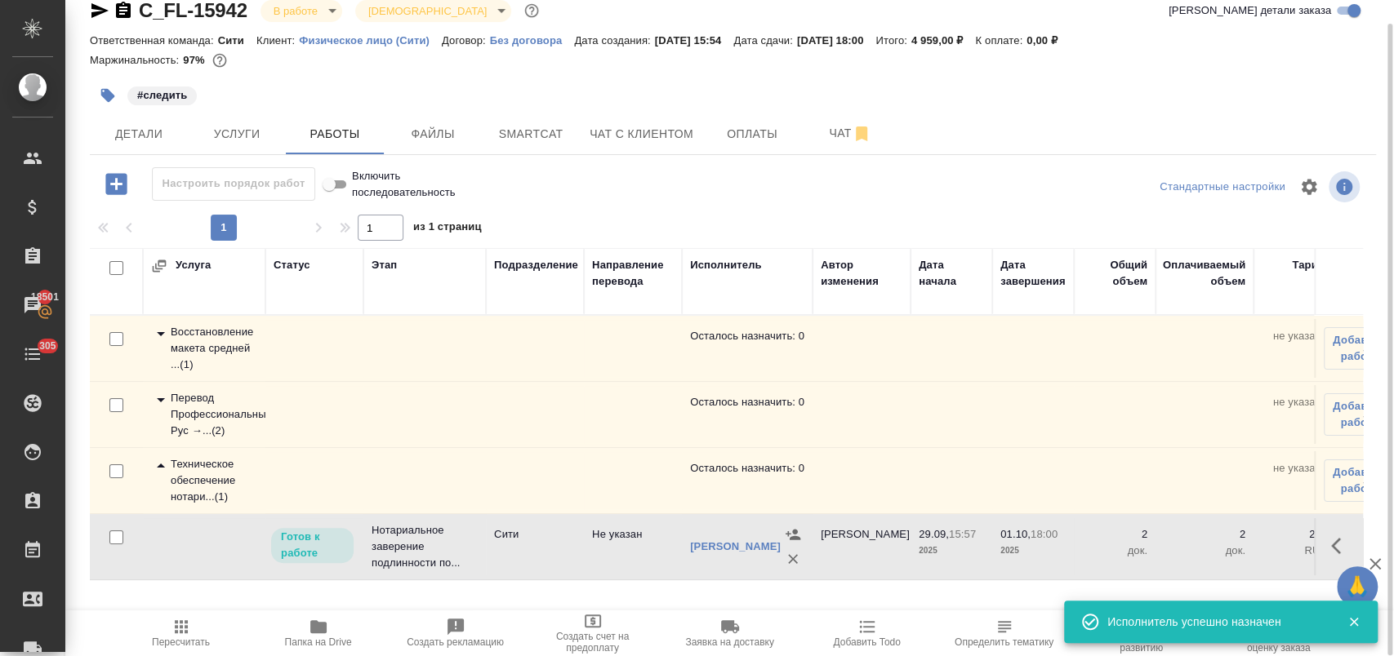
scroll to position [0, 0]
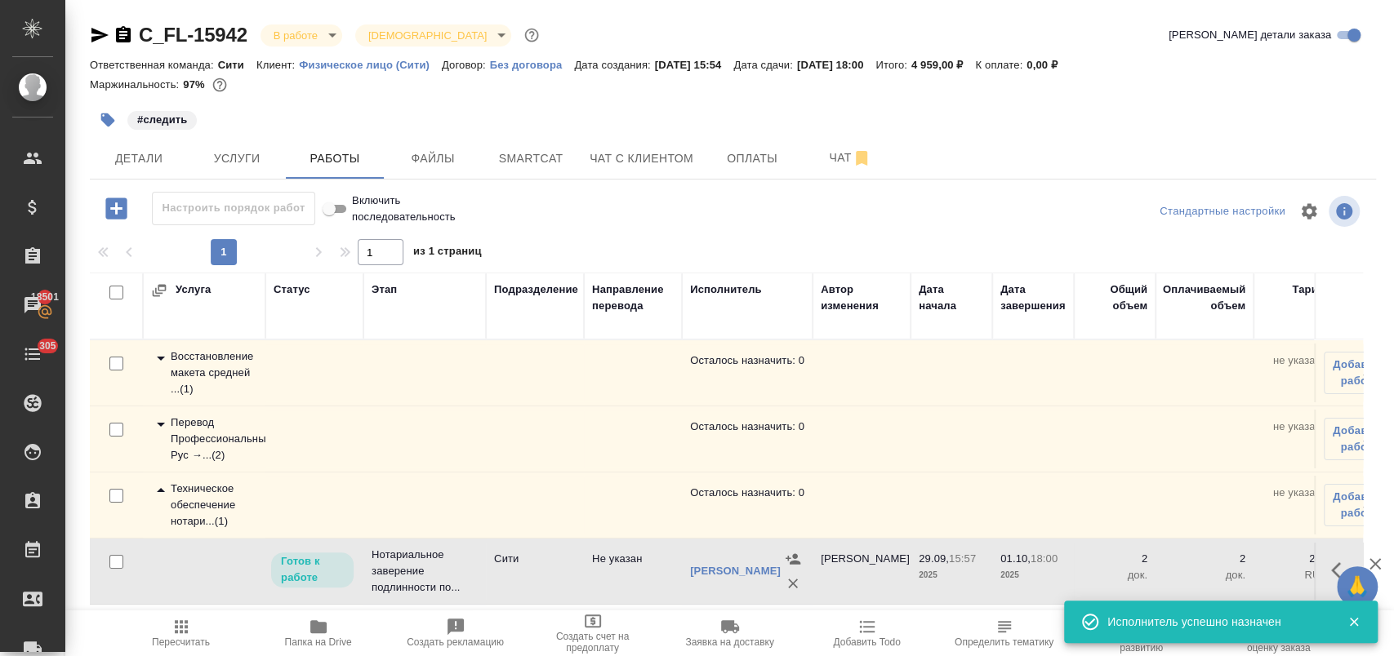
click at [162, 354] on icon at bounding box center [161, 359] width 20 height 20
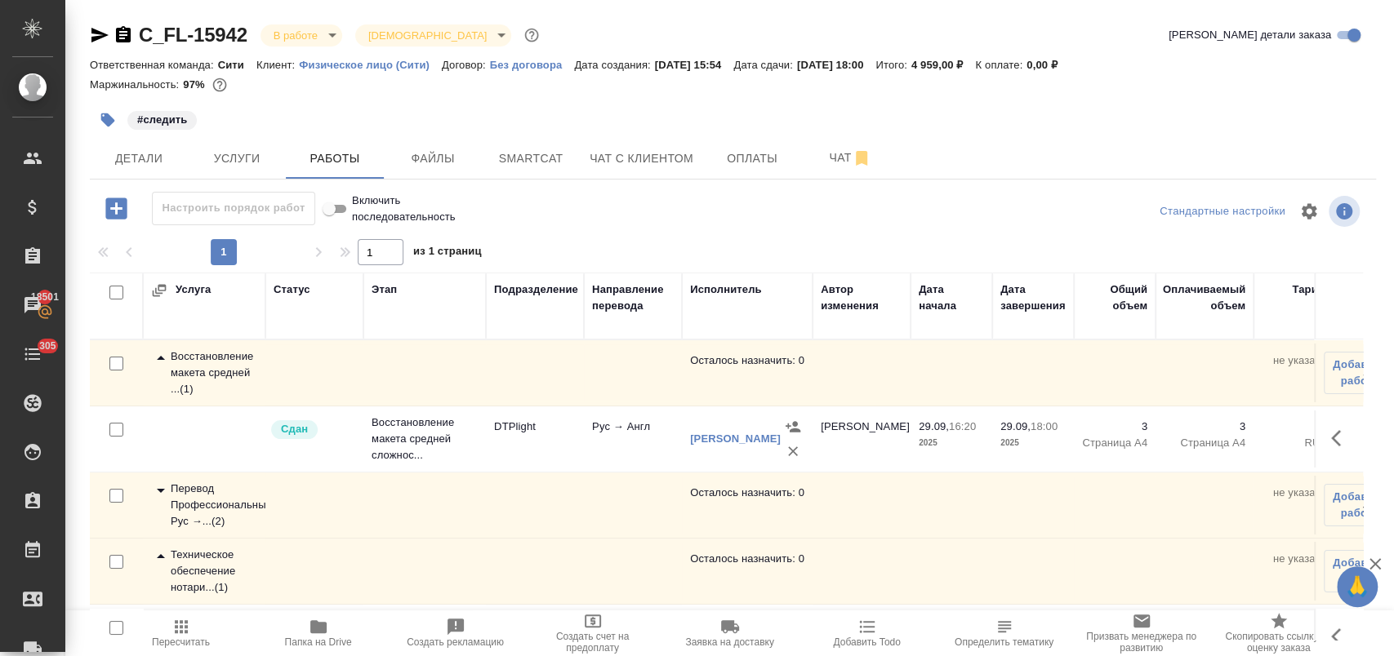
click at [162, 354] on icon at bounding box center [161, 359] width 20 height 20
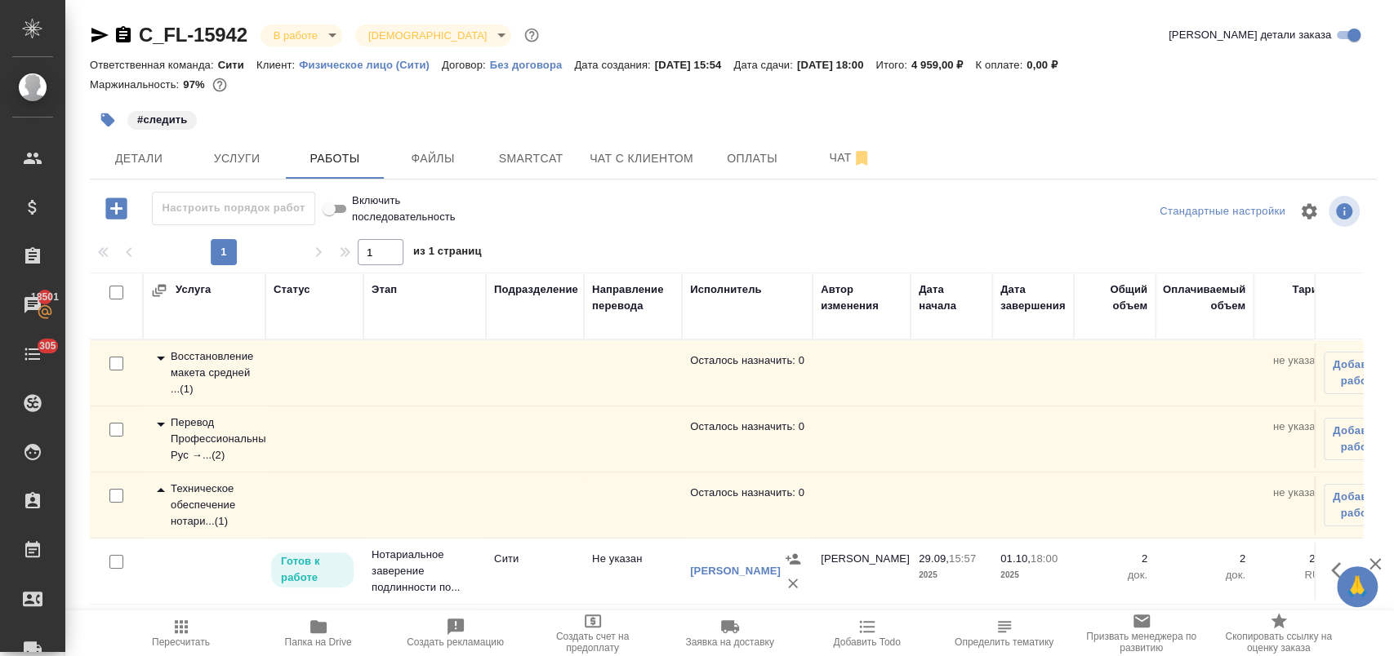
click at [160, 421] on icon at bounding box center [161, 425] width 20 height 20
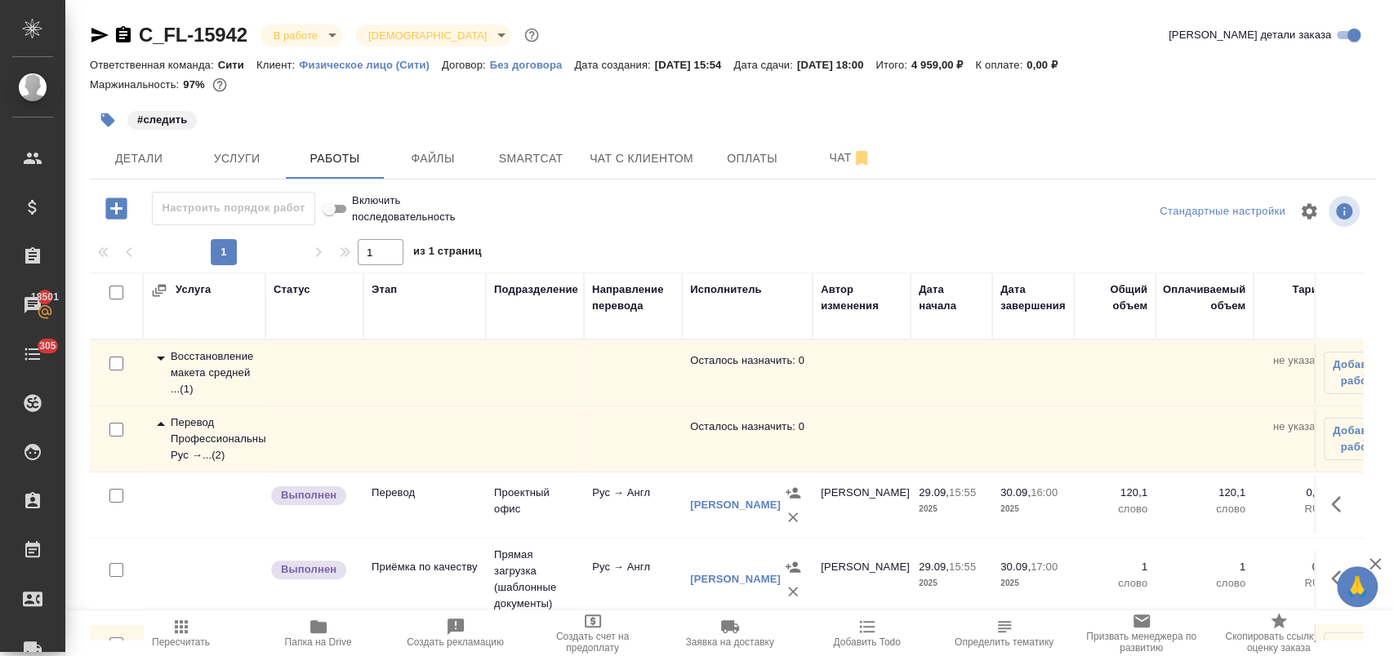
click at [160, 421] on icon at bounding box center [161, 425] width 20 height 20
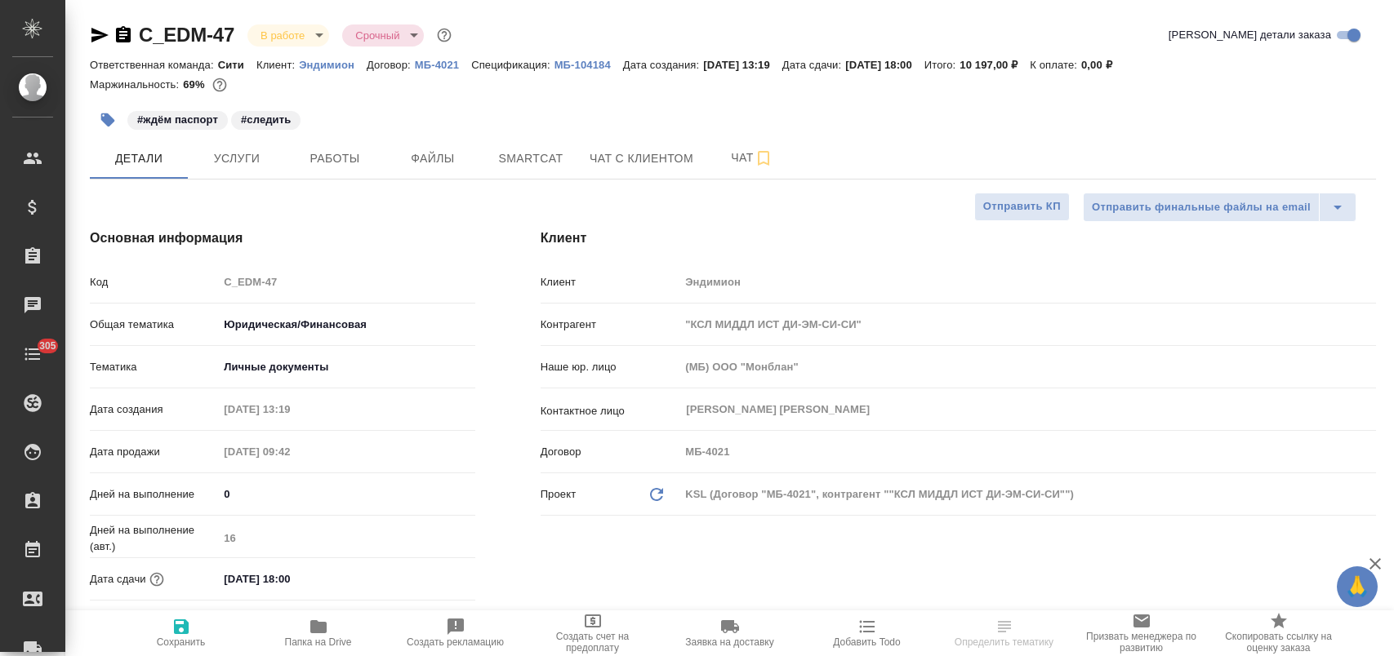
select select "RU"
drag, startPoint x: 331, startPoint y: 575, endPoint x: 366, endPoint y: 580, distance: 34.6
click at [331, 575] on input "[DATE] 18:00" at bounding box center [289, 579] width 143 height 24
click at [425, 575] on icon "button" at bounding box center [428, 578] width 20 height 20
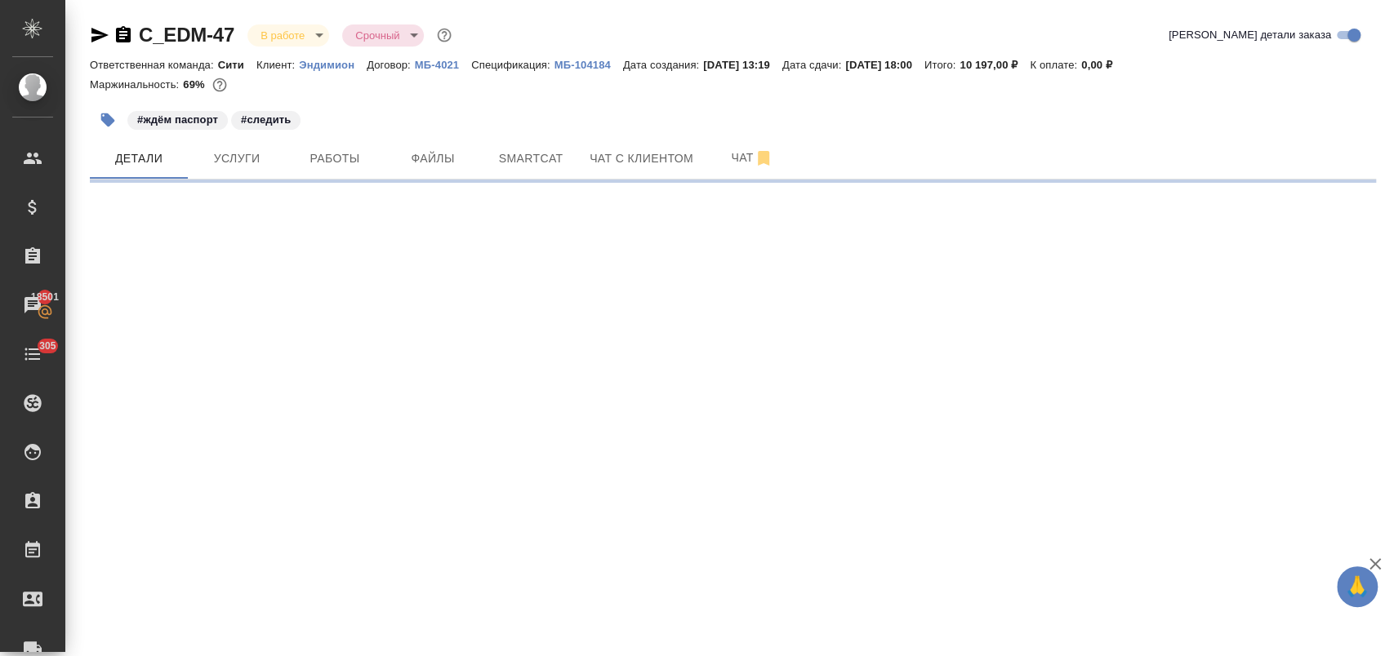
select select "RU"
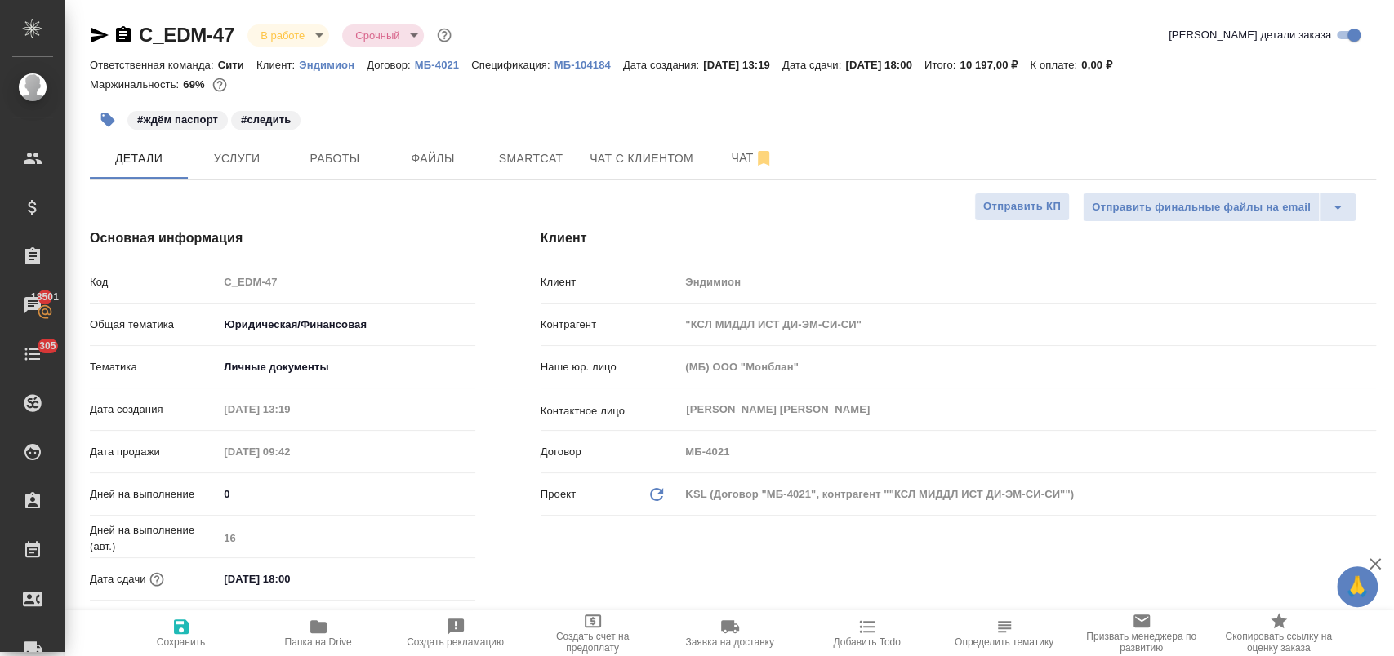
type textarea "x"
click at [256, 173] on button "Услуги" at bounding box center [237, 158] width 98 height 41
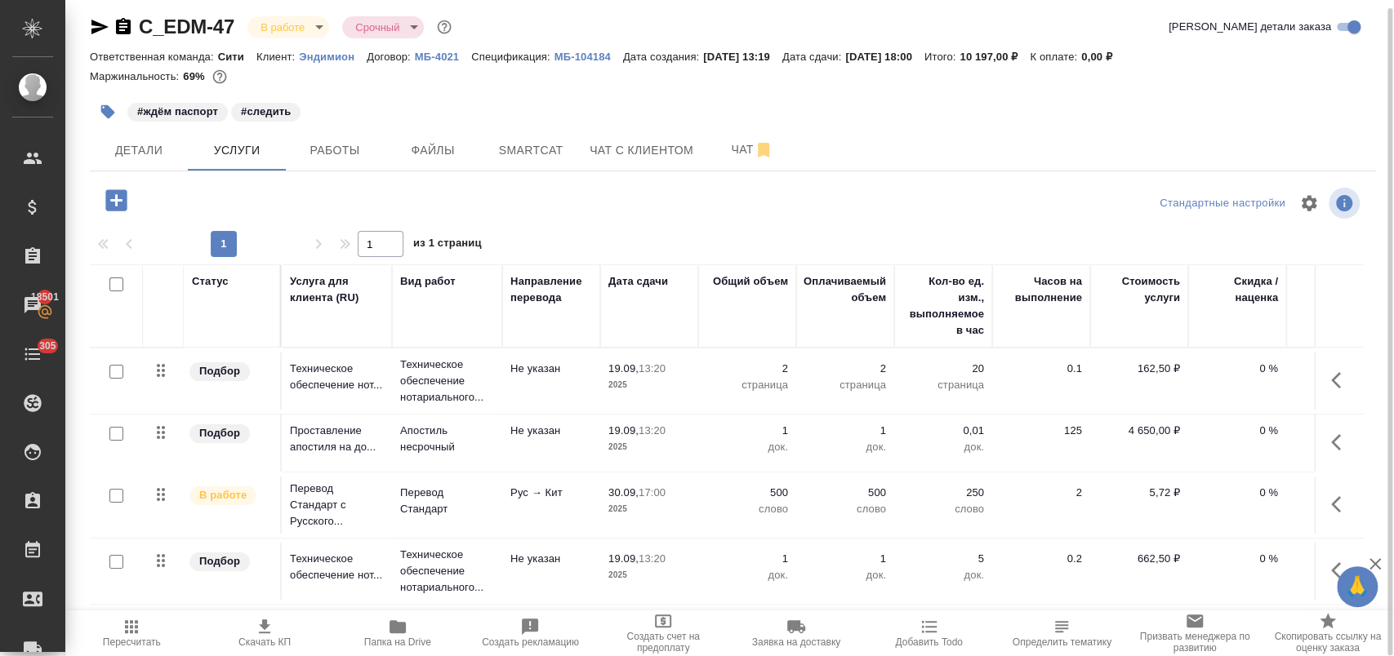
scroll to position [2, 0]
click at [1331, 504] on icon "button" at bounding box center [1341, 505] width 20 height 20
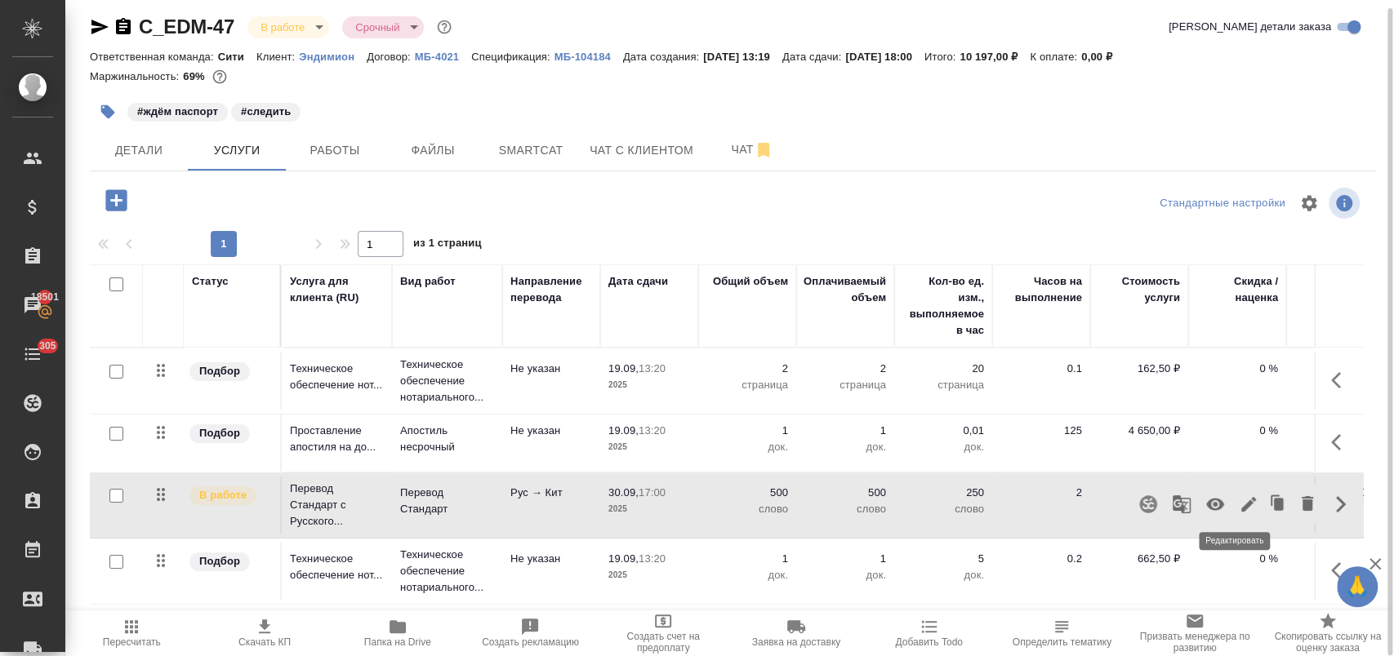
click at [1238, 498] on icon "button" at bounding box center [1248, 505] width 20 height 20
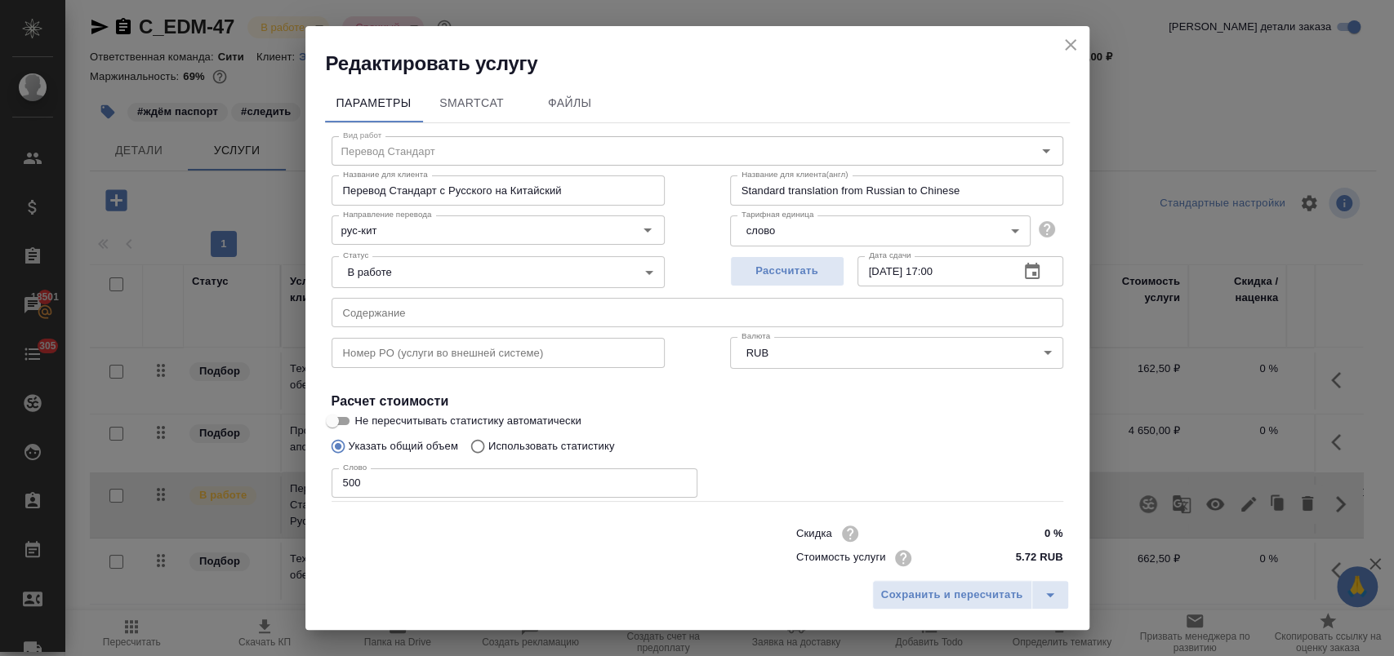
click at [1025, 273] on icon "button" at bounding box center [1032, 271] width 15 height 16
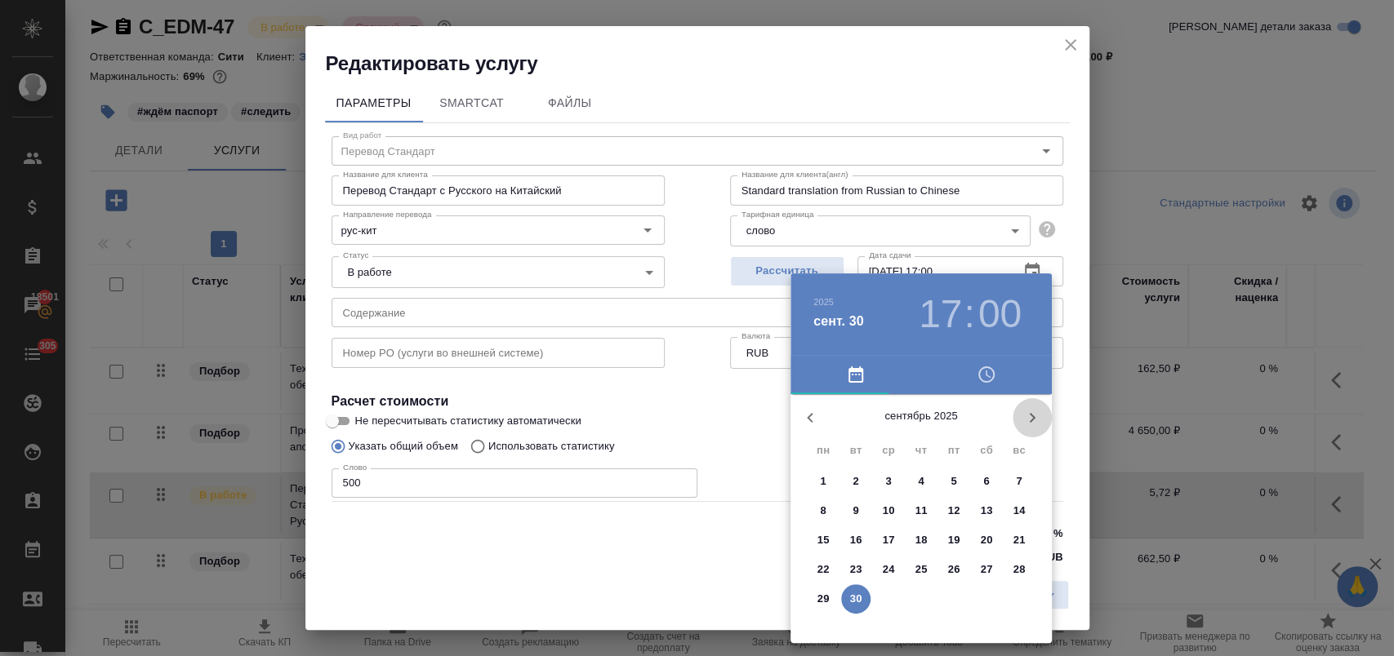
click at [1028, 414] on icon "button" at bounding box center [1032, 418] width 20 height 20
click at [887, 477] on p "1" at bounding box center [888, 481] width 6 height 16
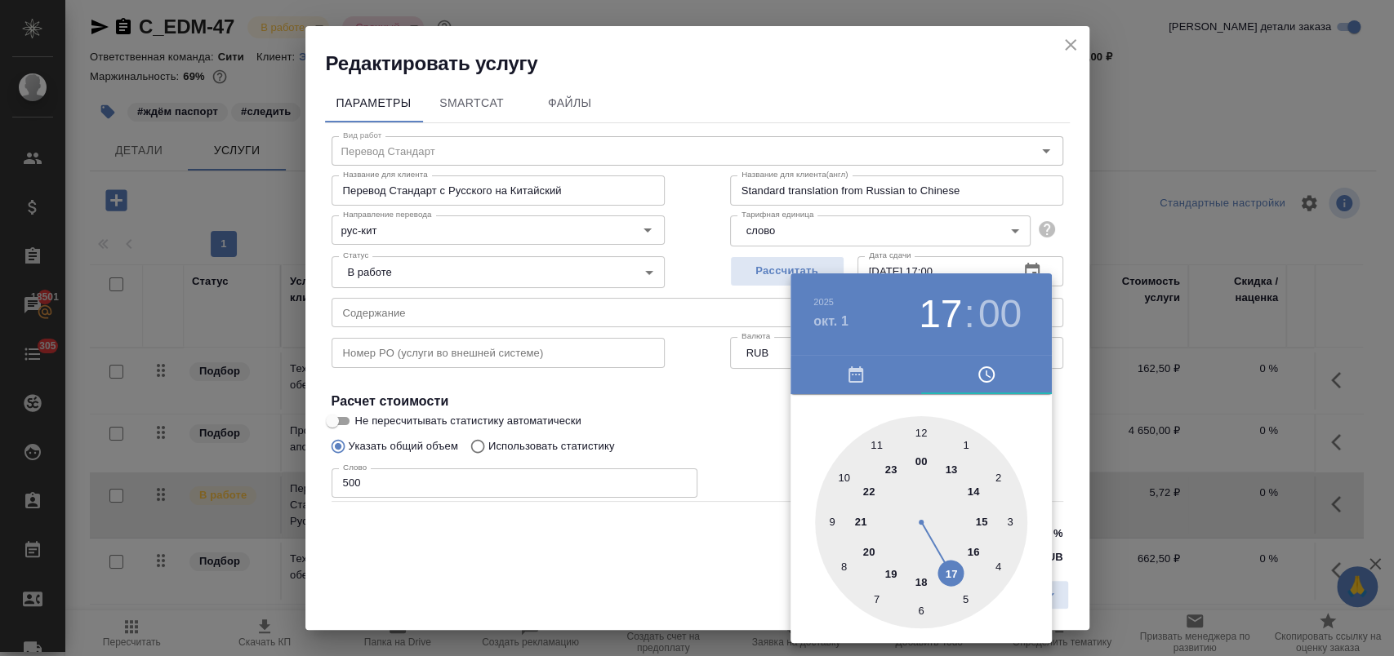
click at [982, 522] on div at bounding box center [921, 522] width 212 height 212
type input "[DATE] 15:00"
click at [705, 411] on div at bounding box center [697, 328] width 1394 height 656
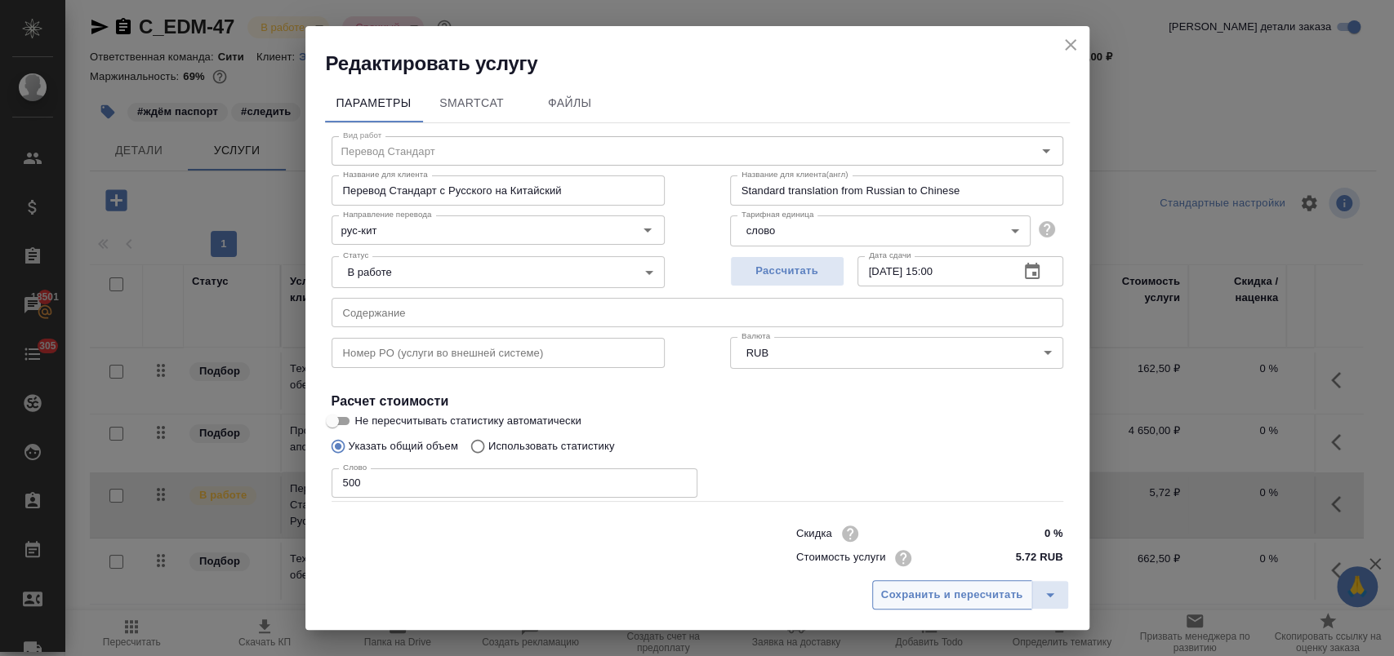
click at [957, 596] on span "Сохранить и пересчитать" at bounding box center [952, 595] width 142 height 19
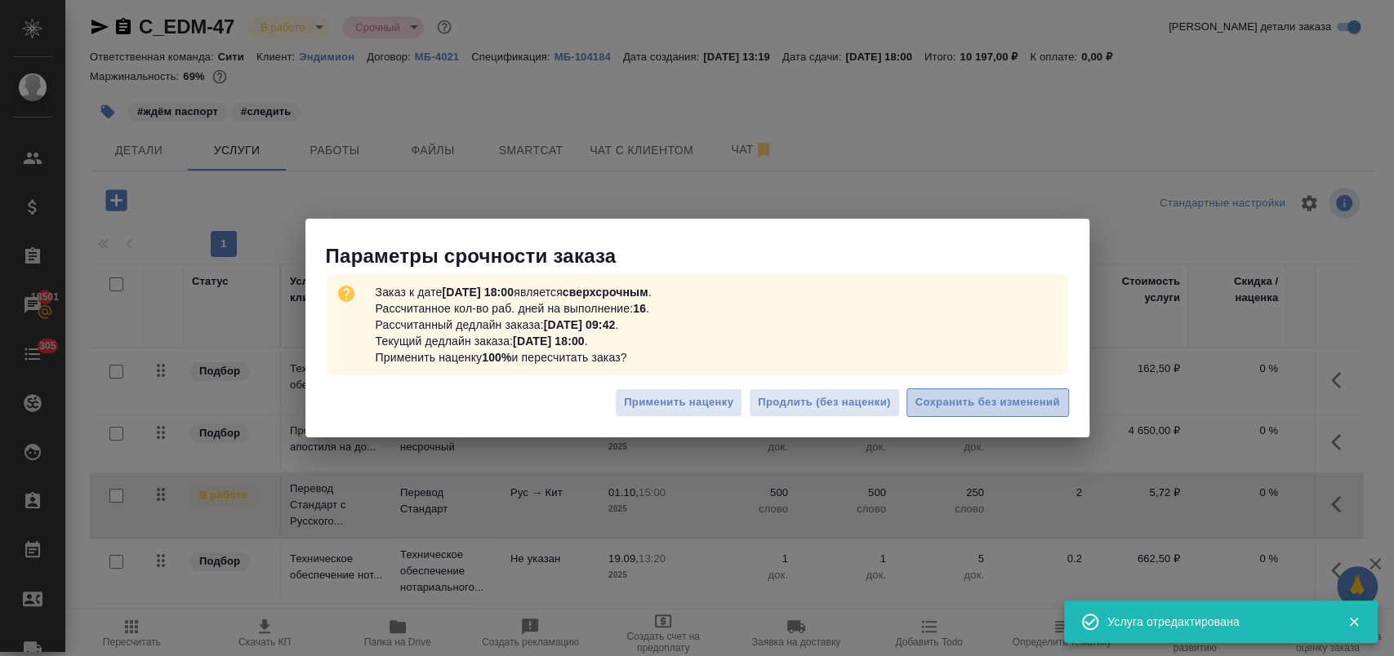
click at [979, 403] on span "Сохранить без изменений" at bounding box center [987, 402] width 144 height 19
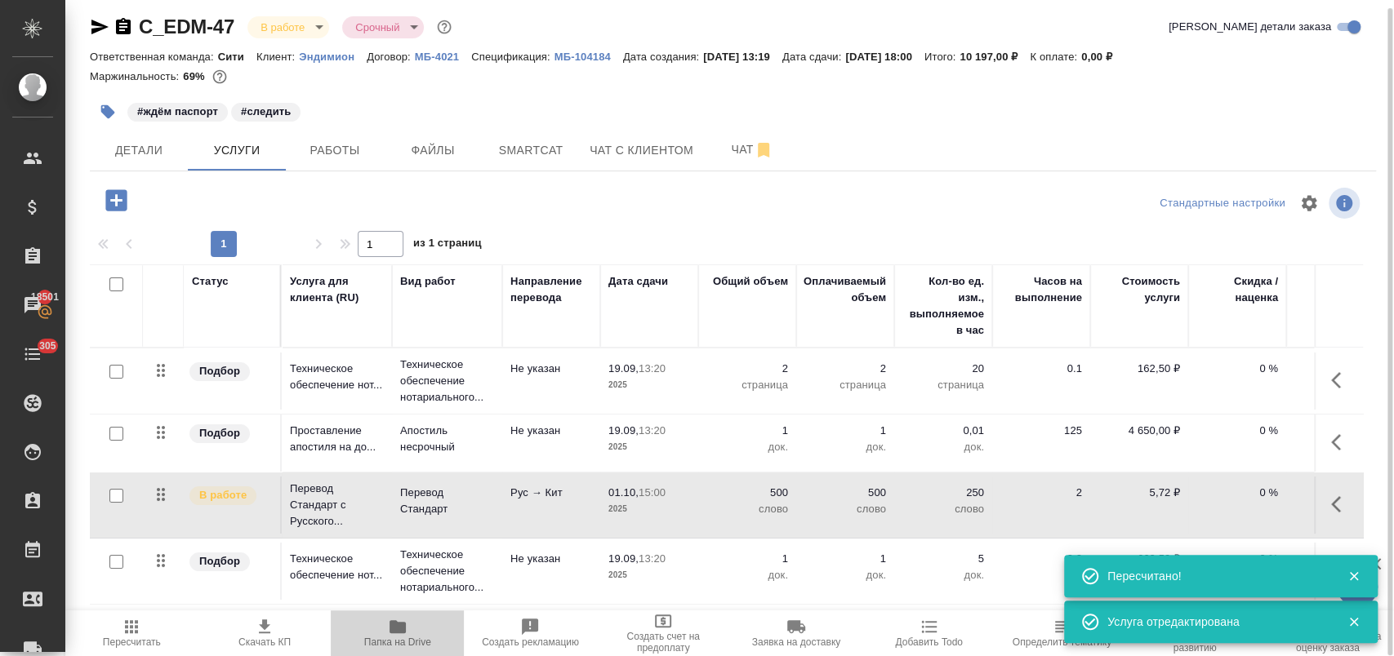
click at [386, 636] on span "Папка на Drive" at bounding box center [396, 632] width 113 height 31
